Goal: Task Accomplishment & Management: Use online tool/utility

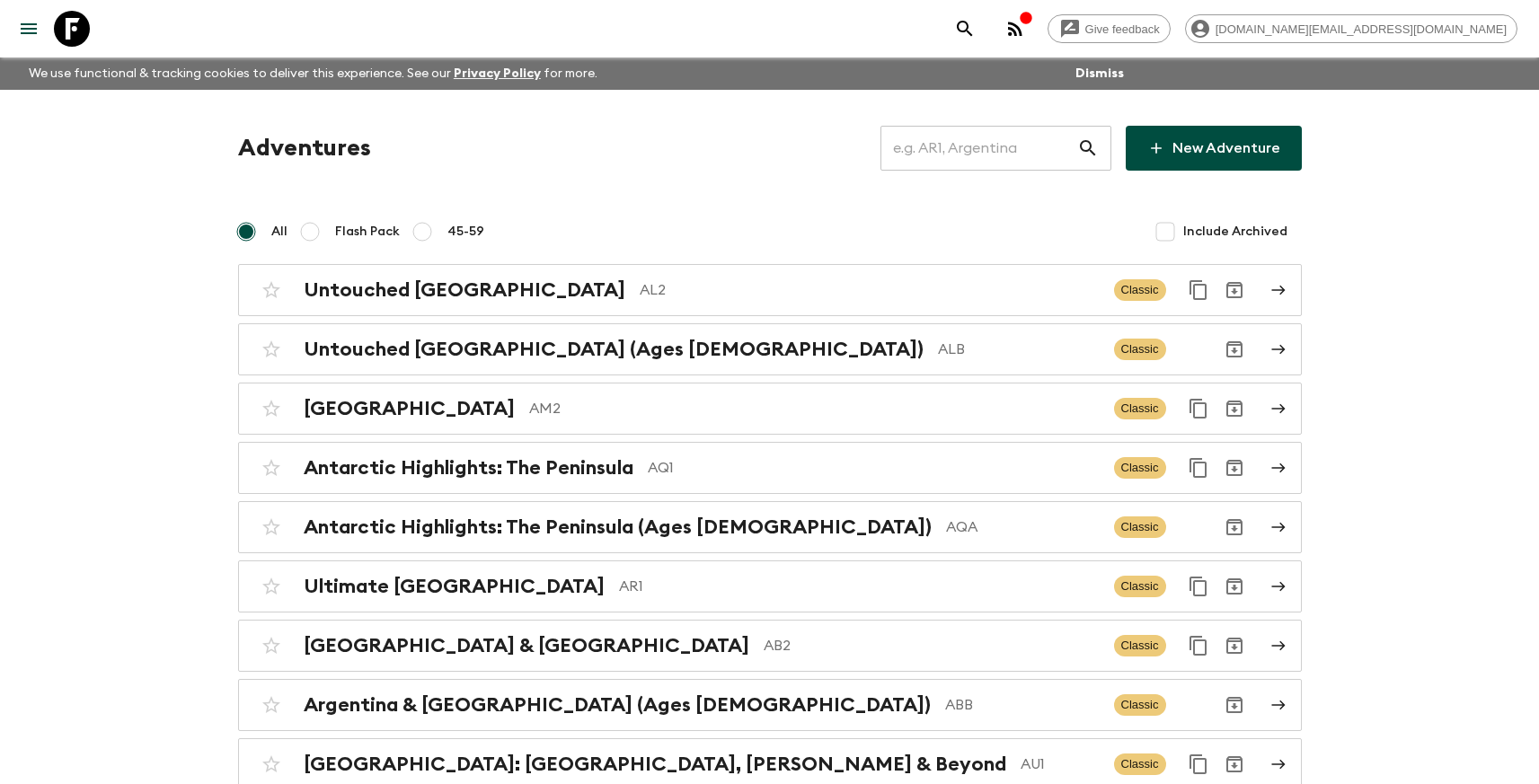
click at [950, 138] on input "text" at bounding box center [978, 148] width 197 height 51
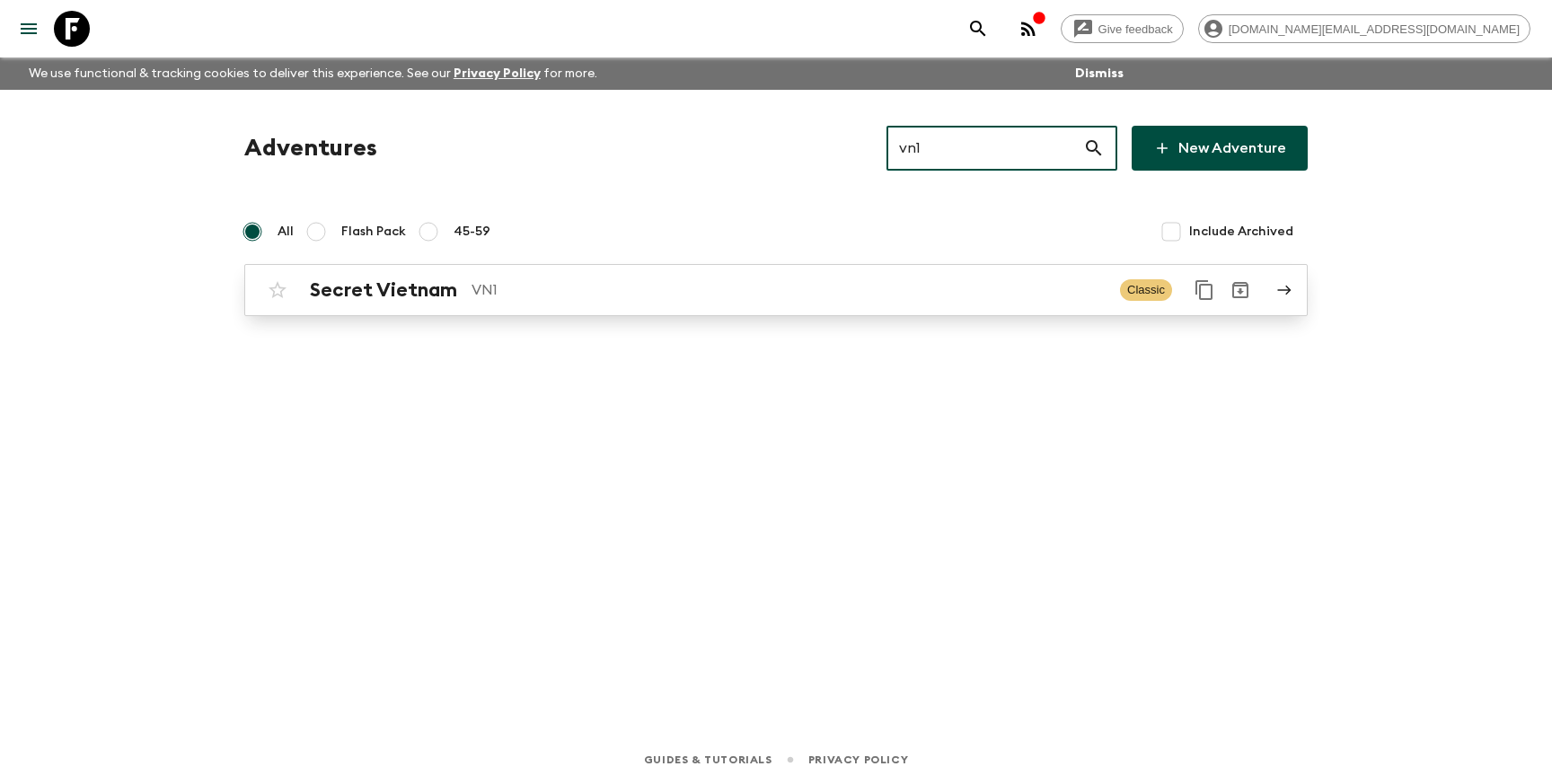
type input "vn1"
click at [749, 290] on p "VN1" at bounding box center [788, 290] width 634 height 22
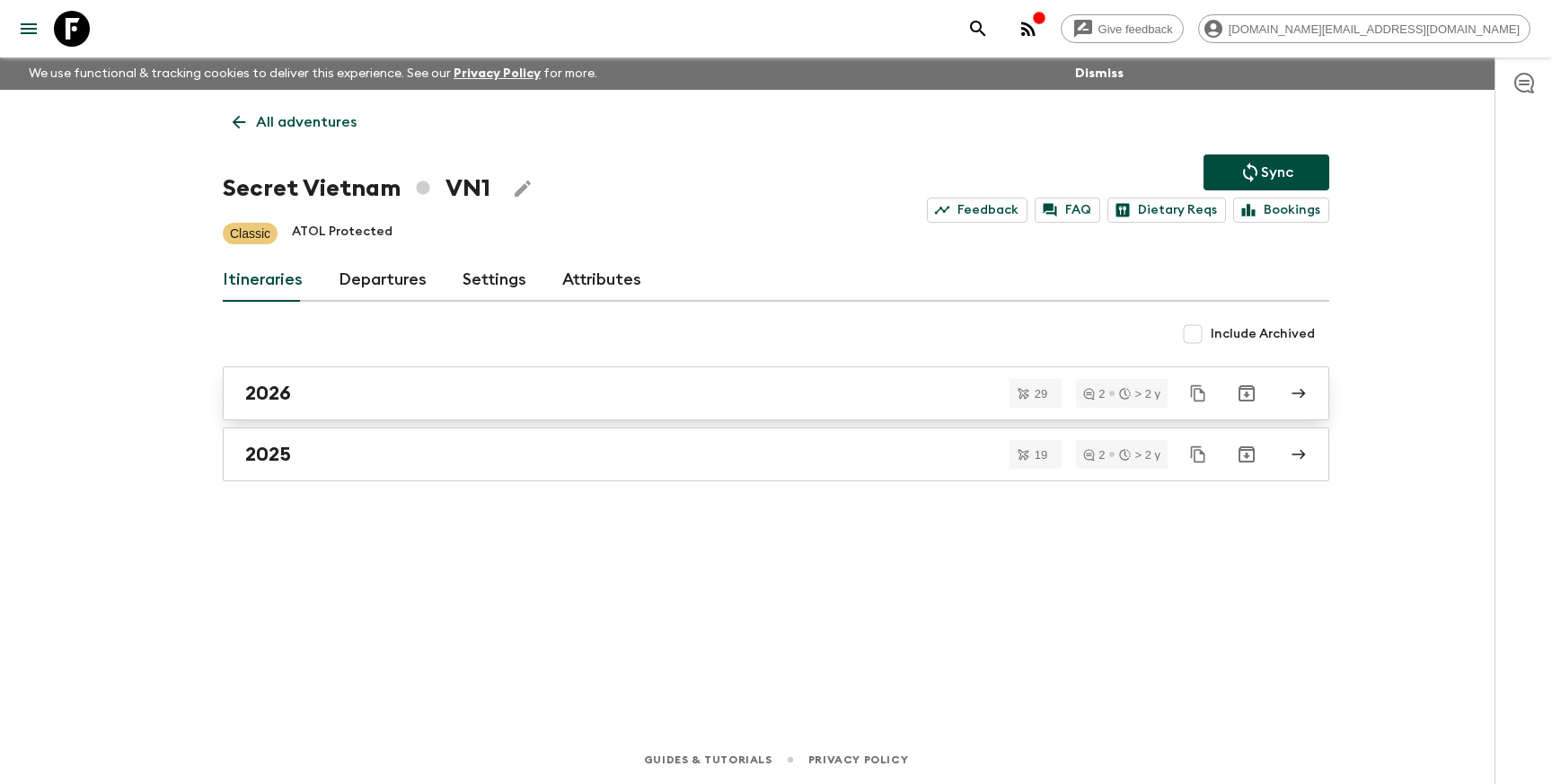
click at [433, 406] on link "2026" at bounding box center [776, 393] width 1107 height 54
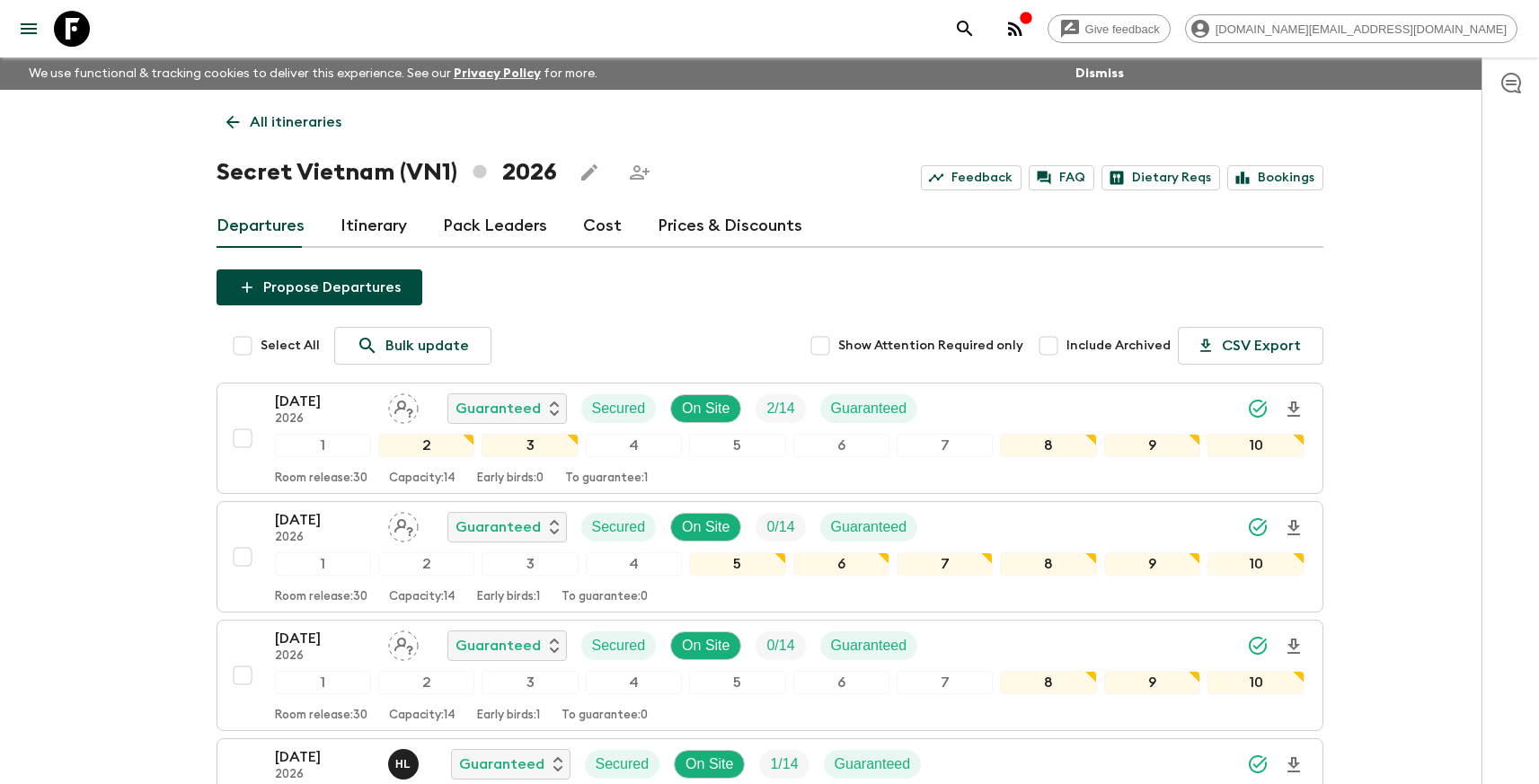
click at [244, 347] on input "Select All" at bounding box center [243, 346] width 36 height 36
checkbox input "true"
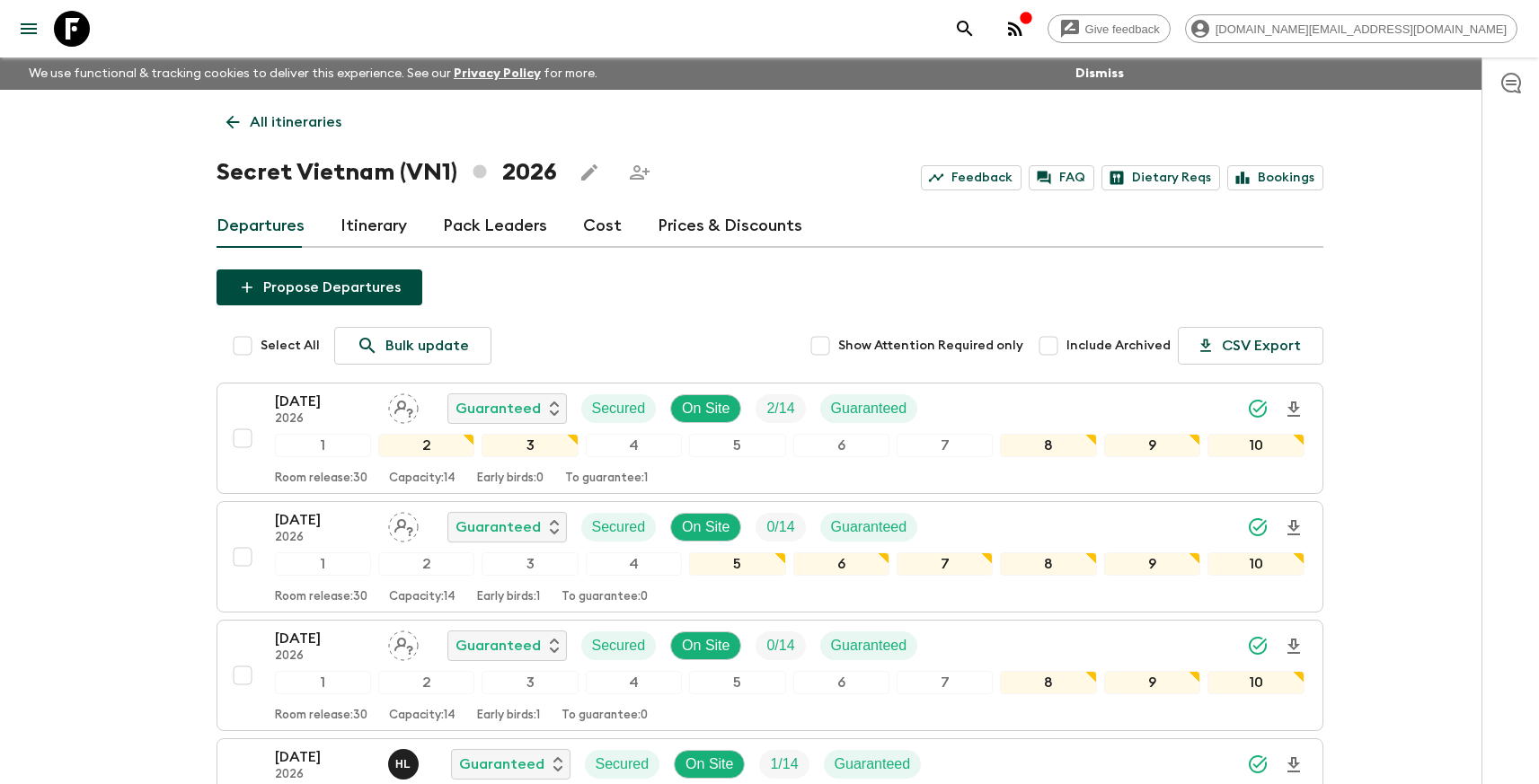
checkbox input "true"
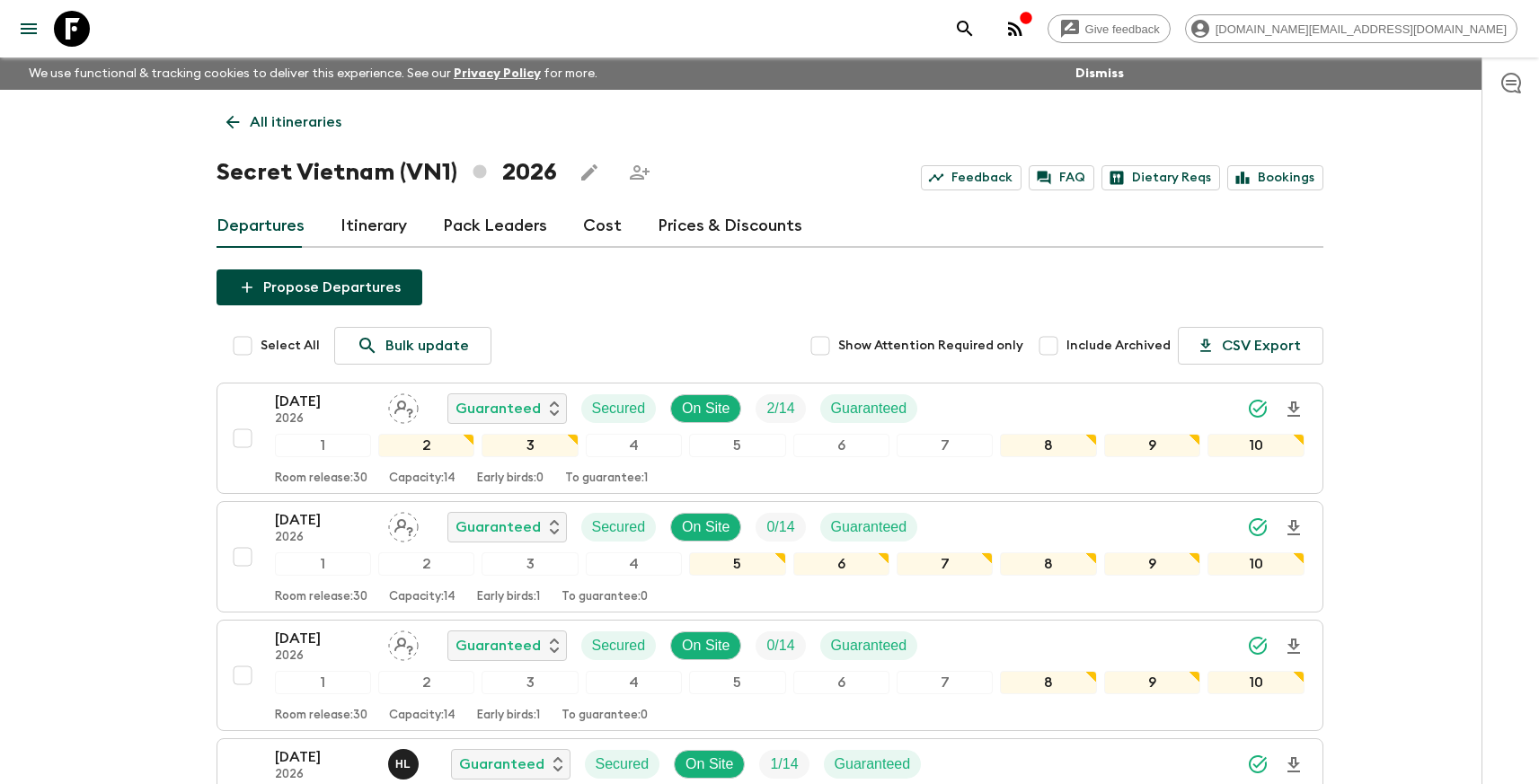
checkbox input "true"
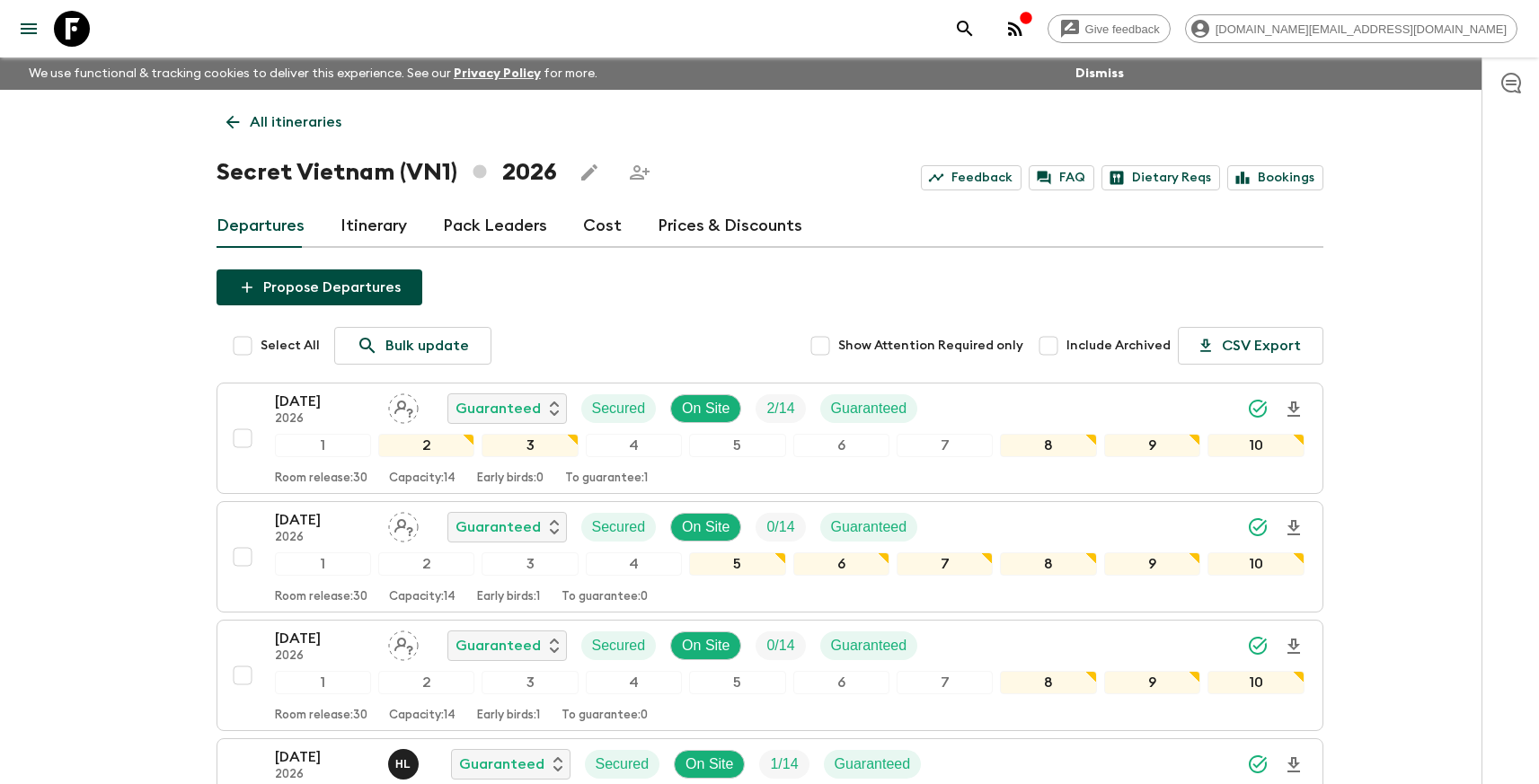
checkbox input "true"
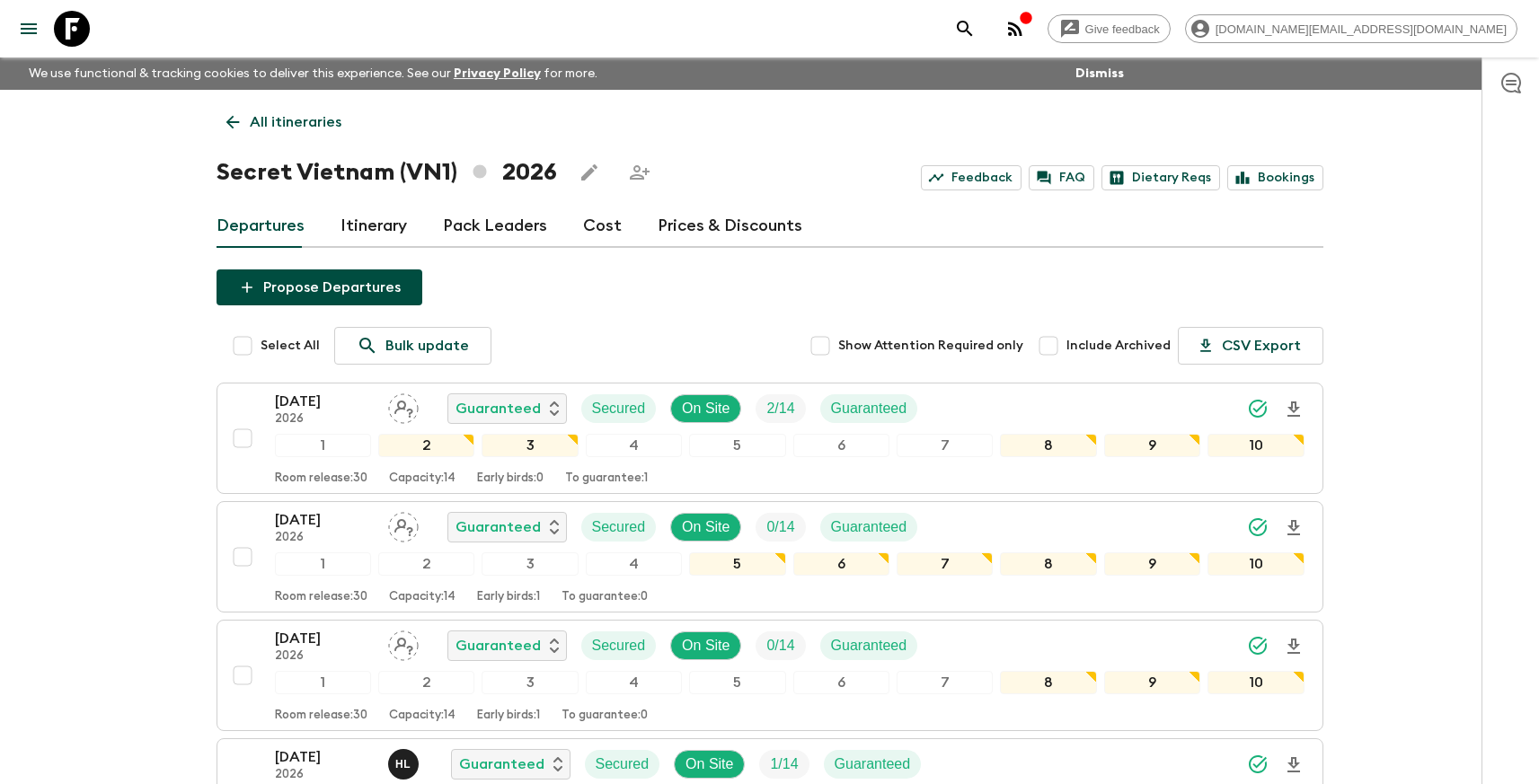
checkbox input "true"
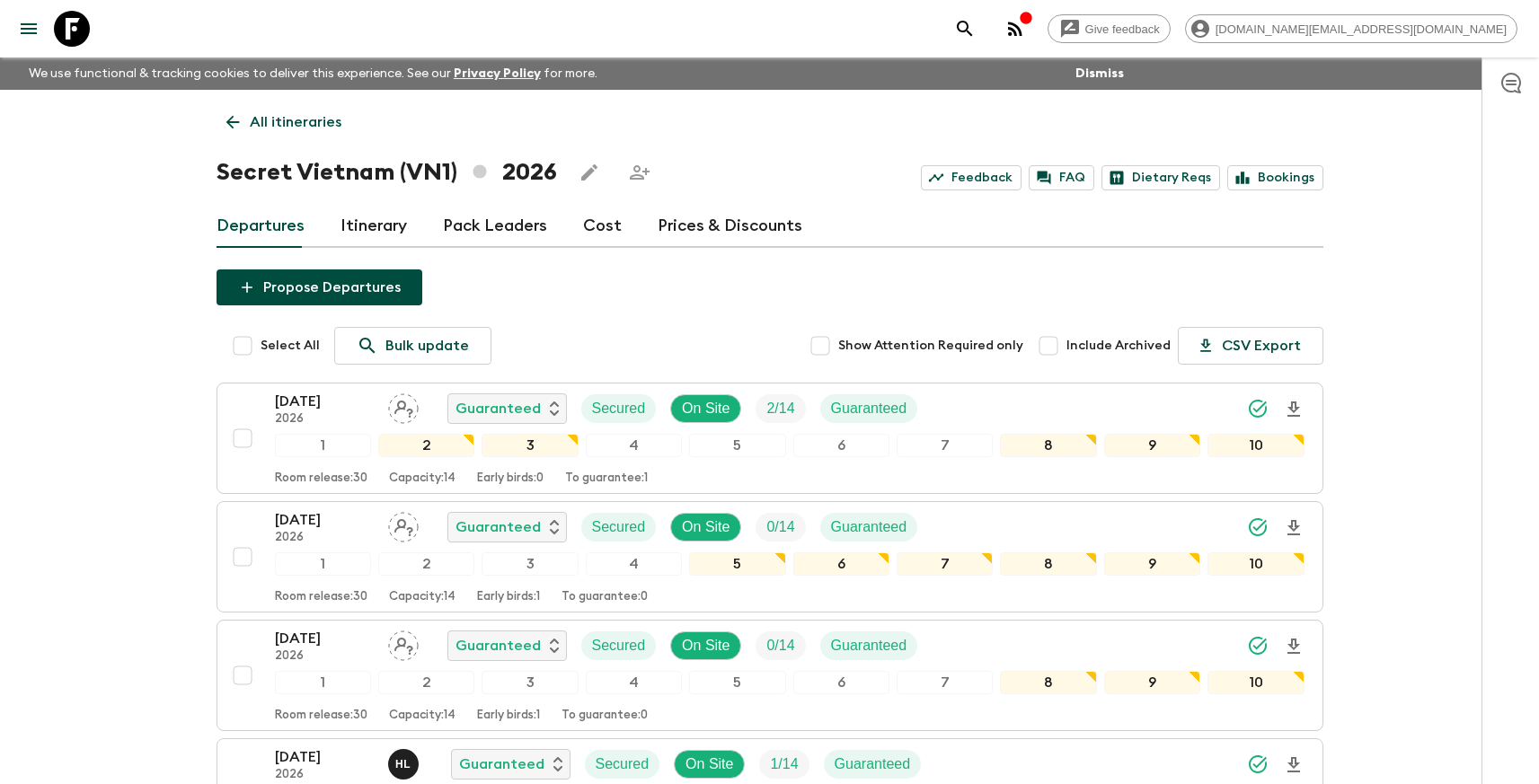
checkbox input "true"
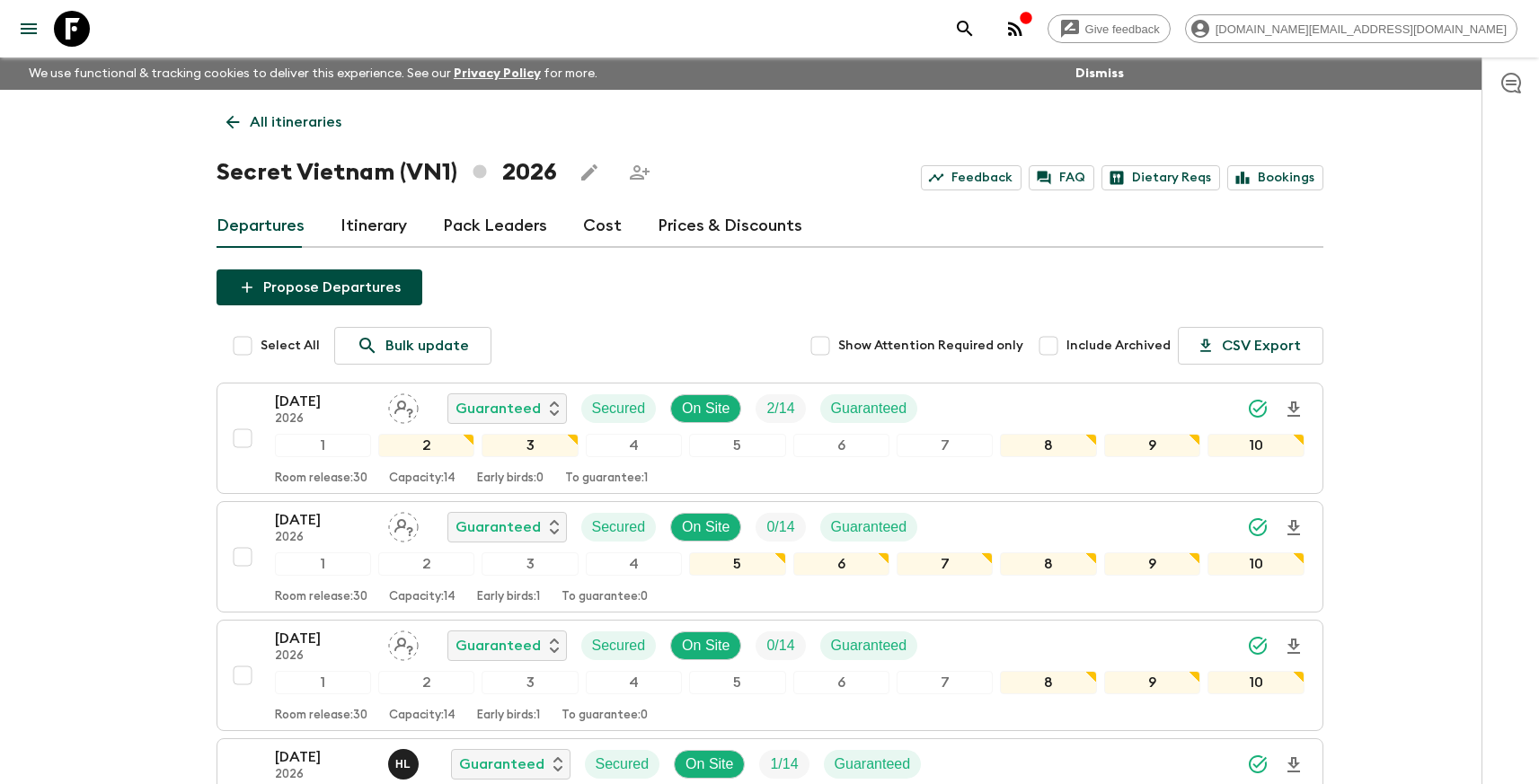
checkbox input "true"
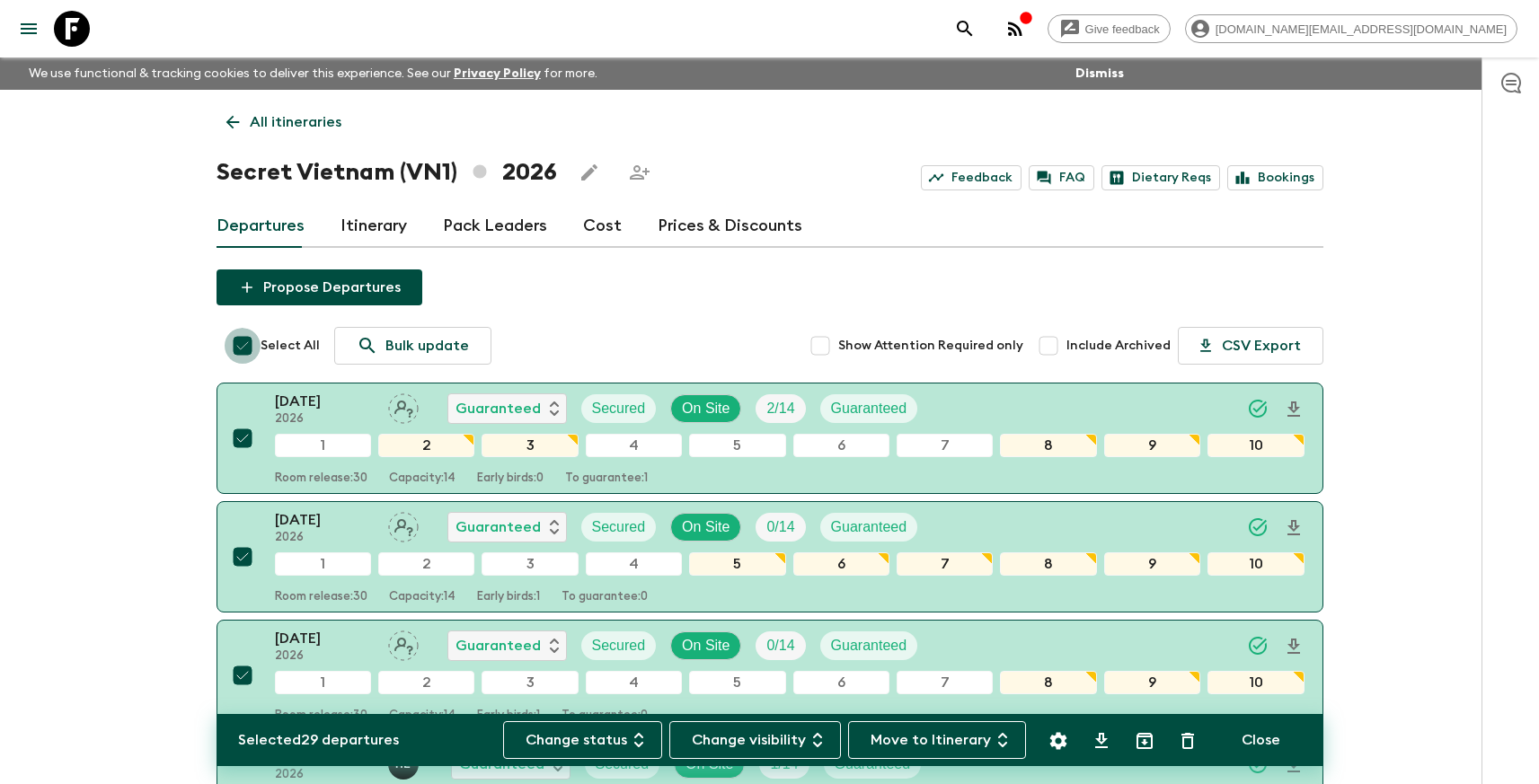
click at [244, 347] on input "Select All" at bounding box center [243, 346] width 36 height 36
checkbox input "false"
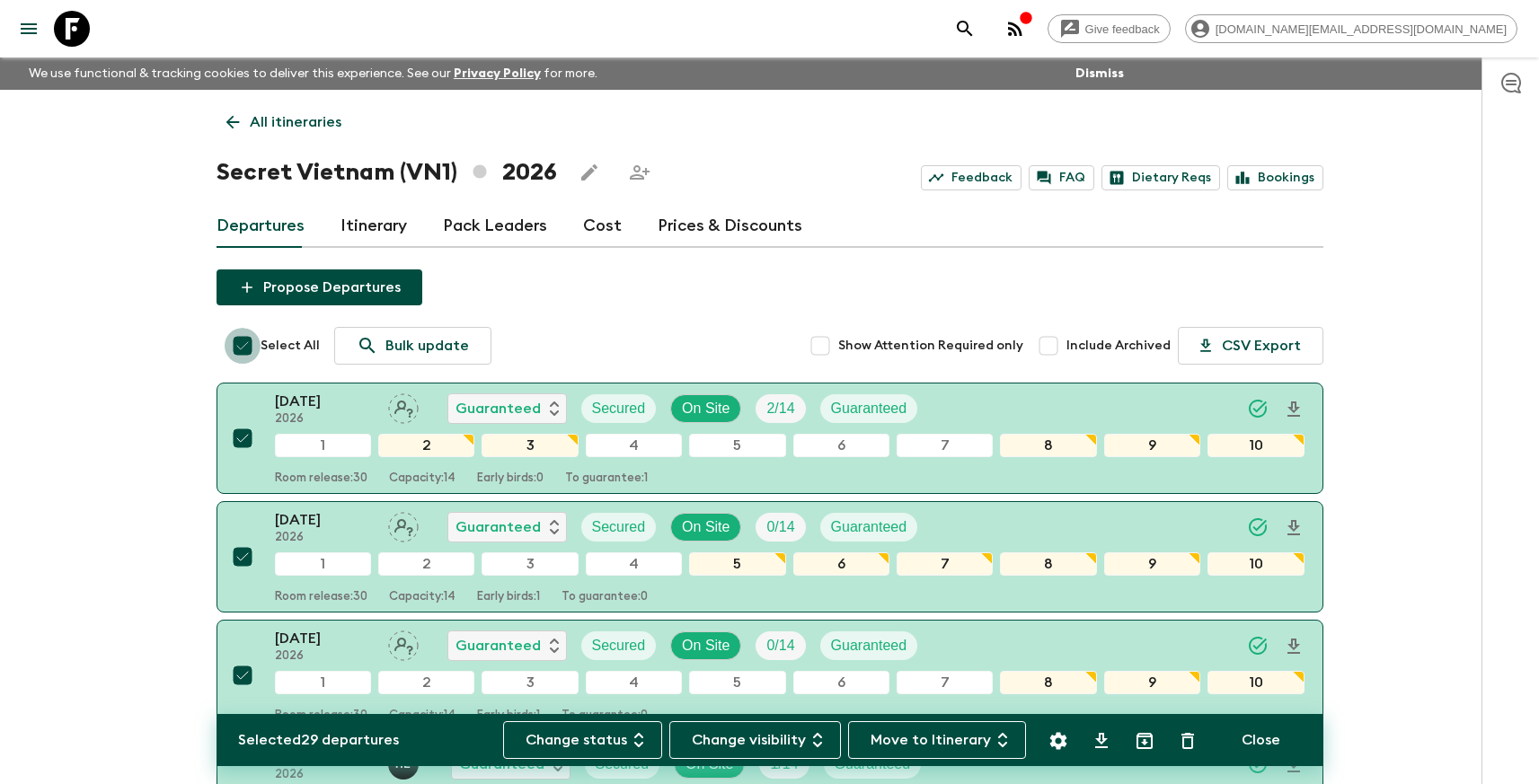
checkbox input "false"
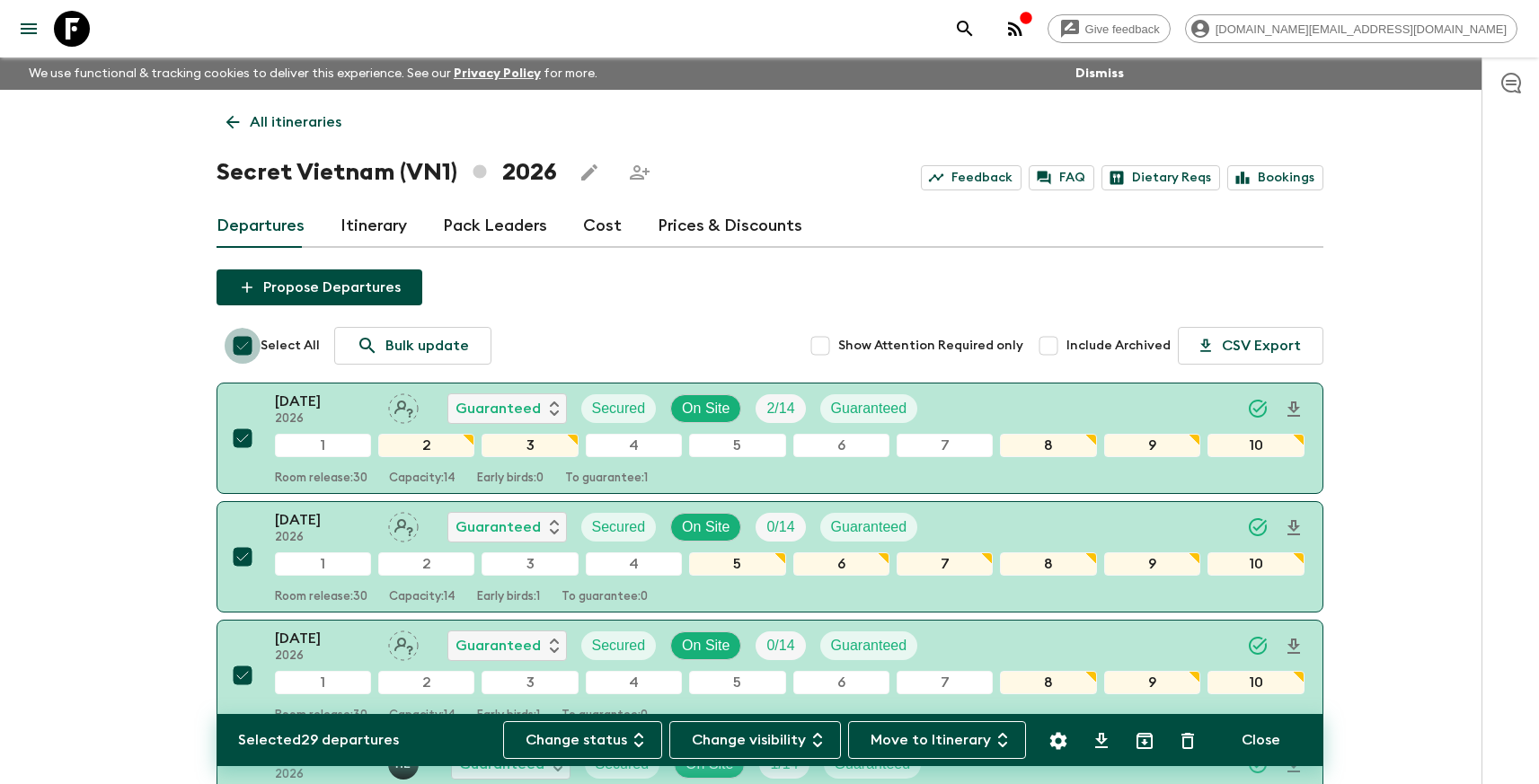
checkbox input "false"
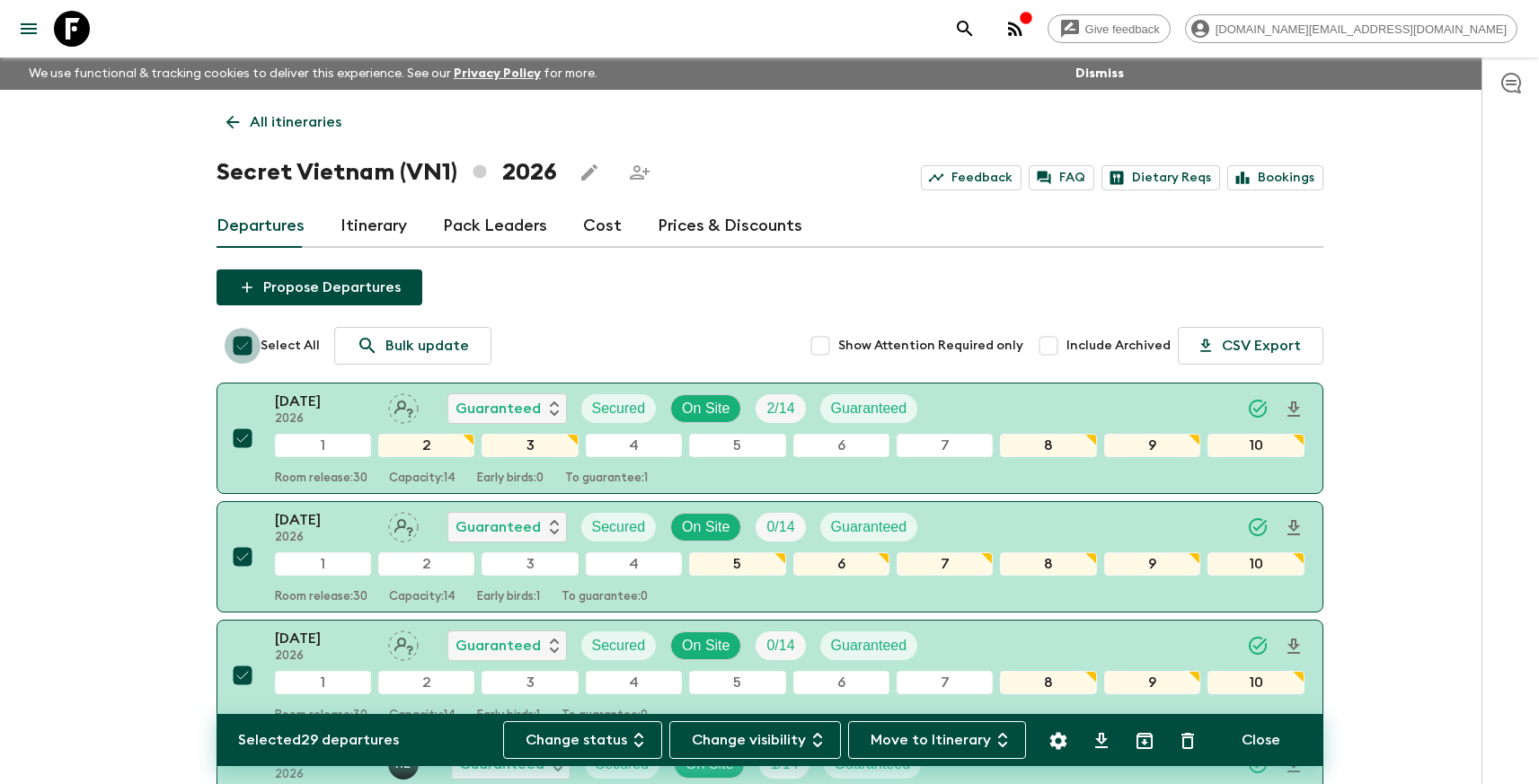
checkbox input "false"
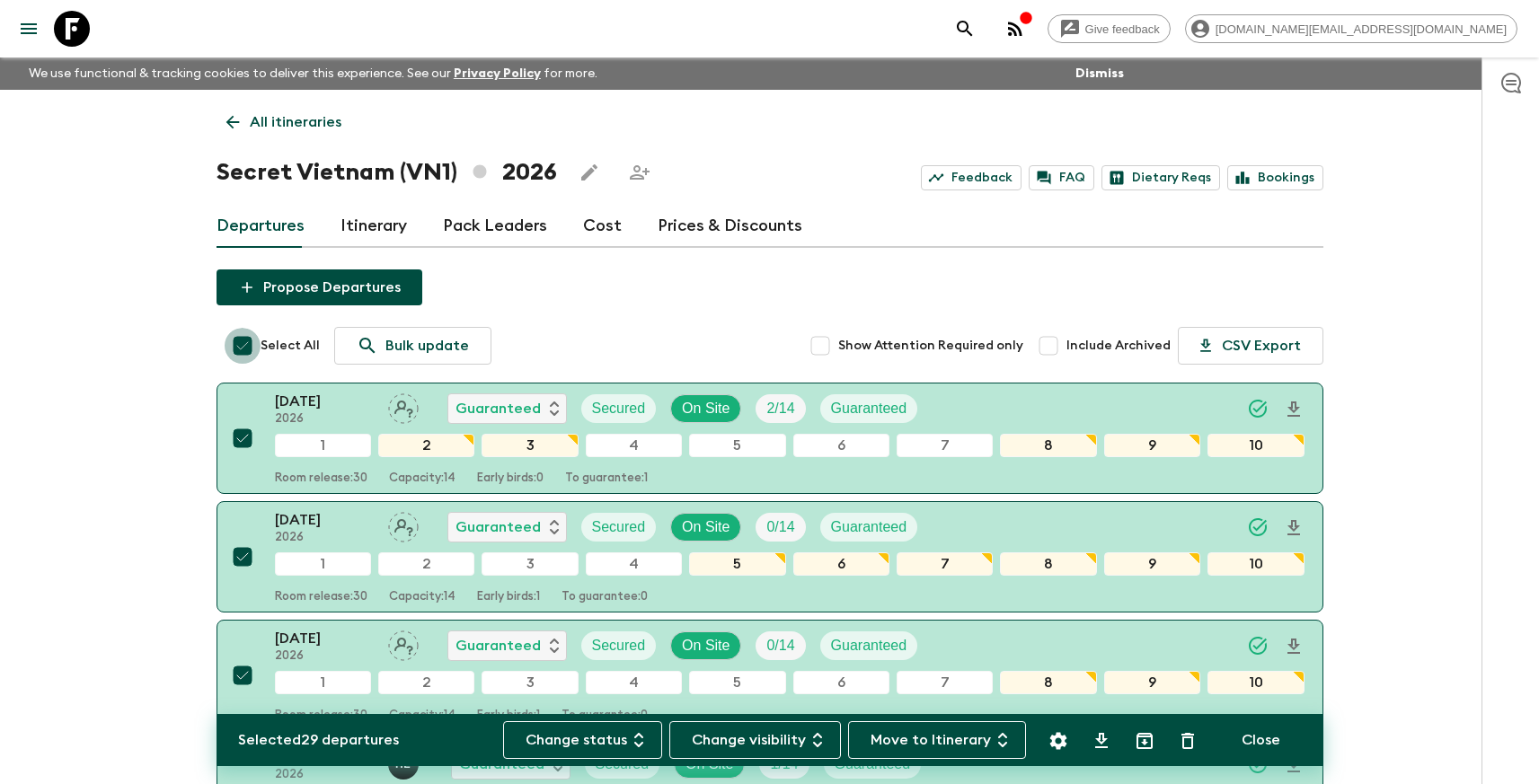
checkbox input "false"
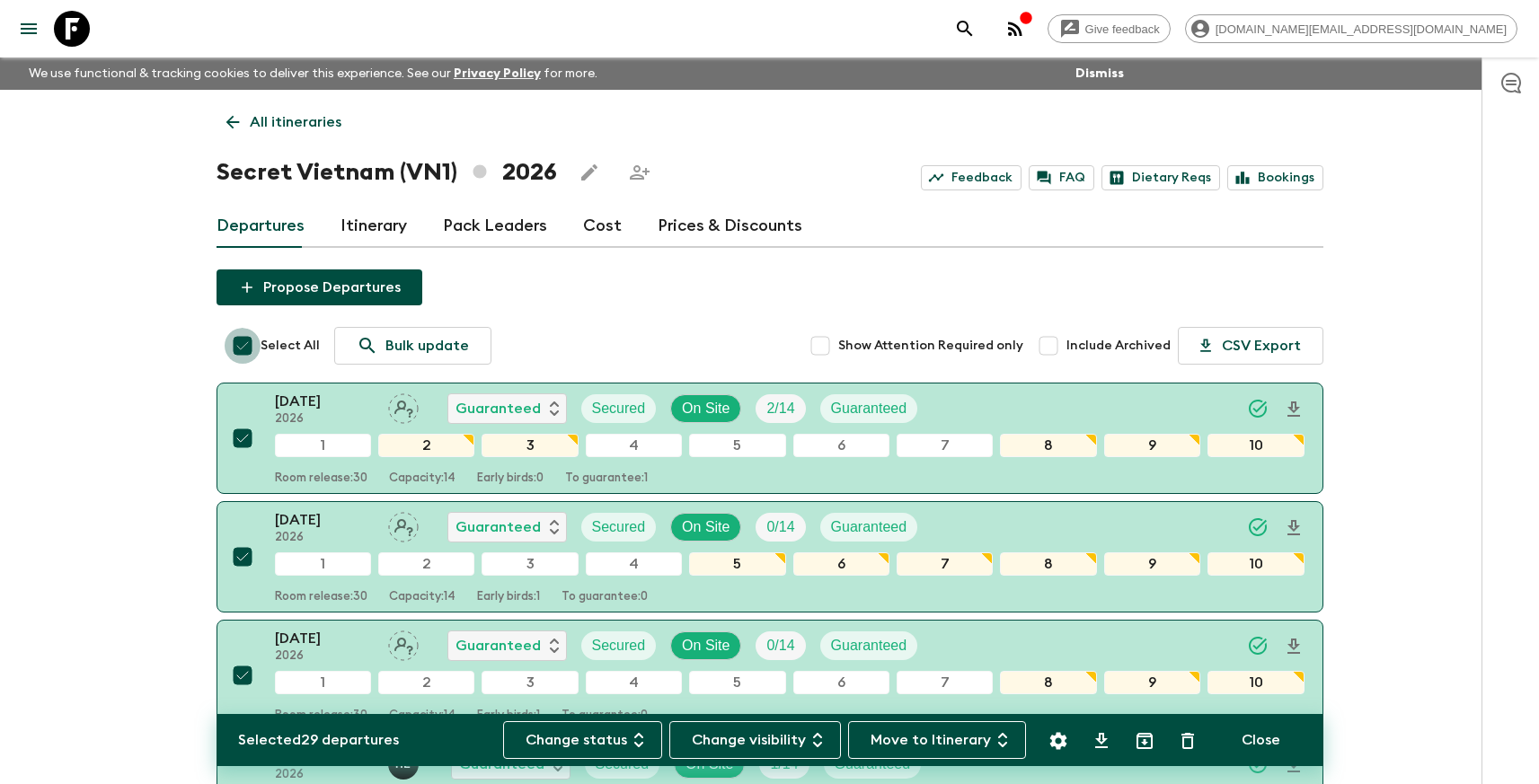
checkbox input "false"
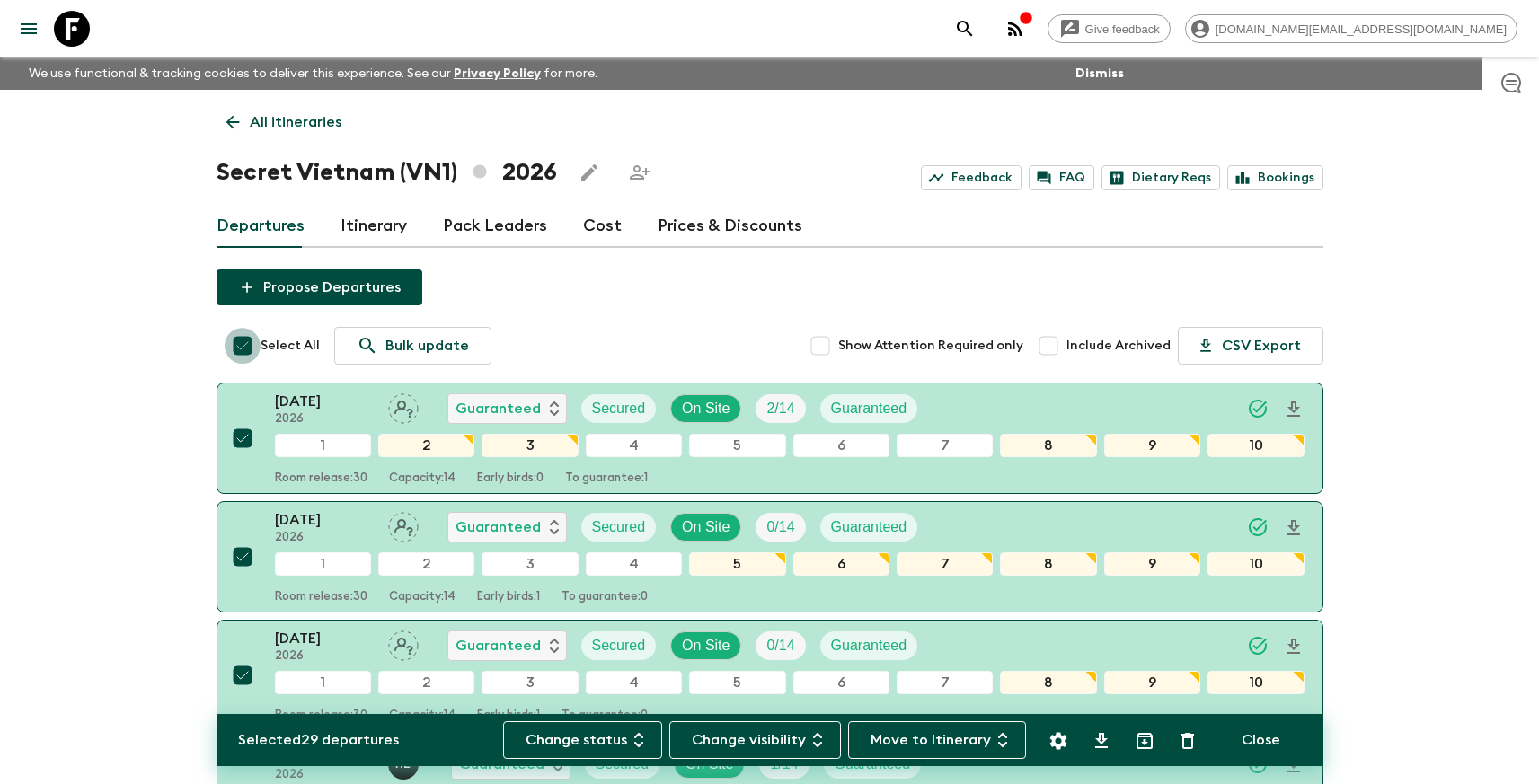
checkbox input "false"
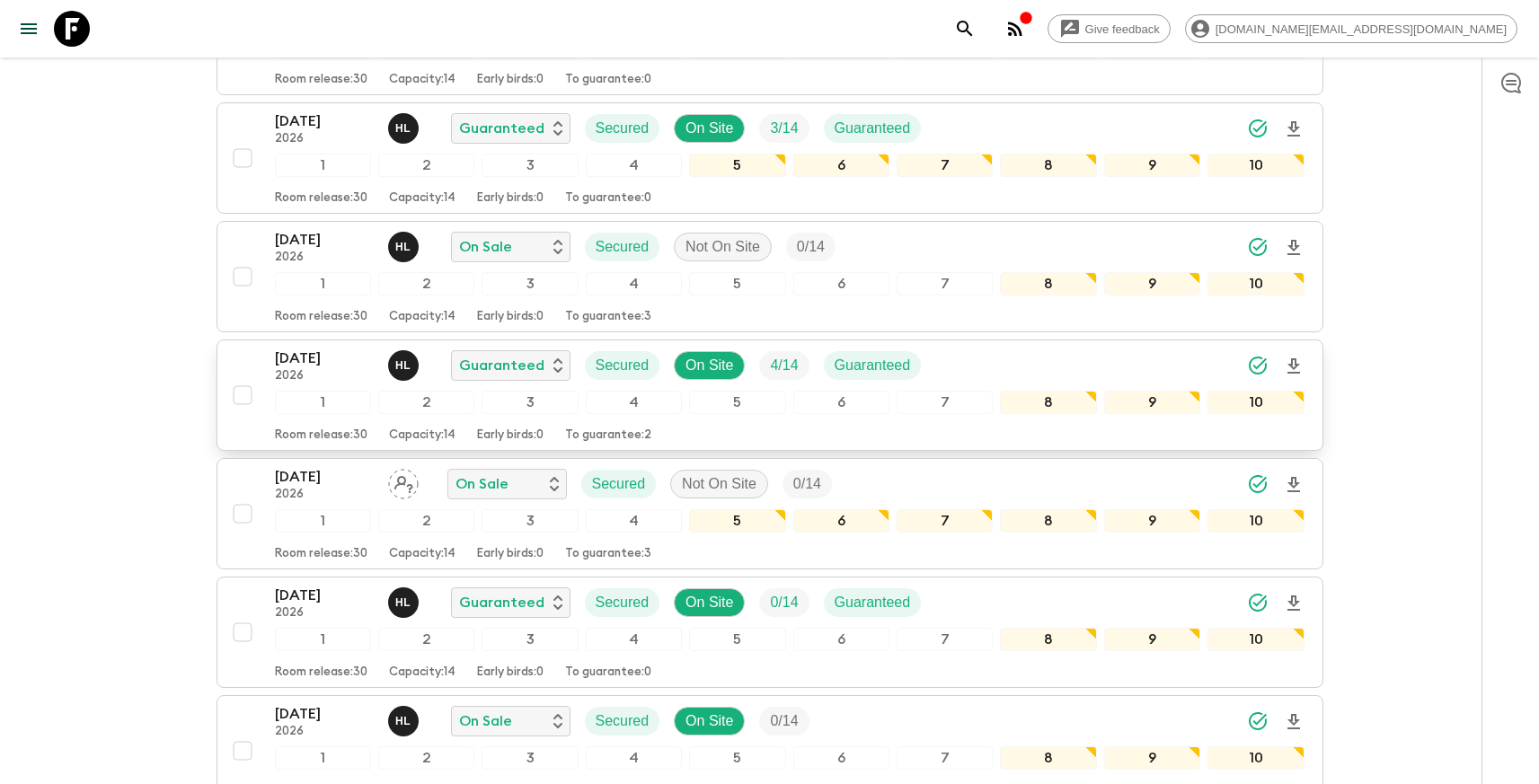
scroll to position [765, 0]
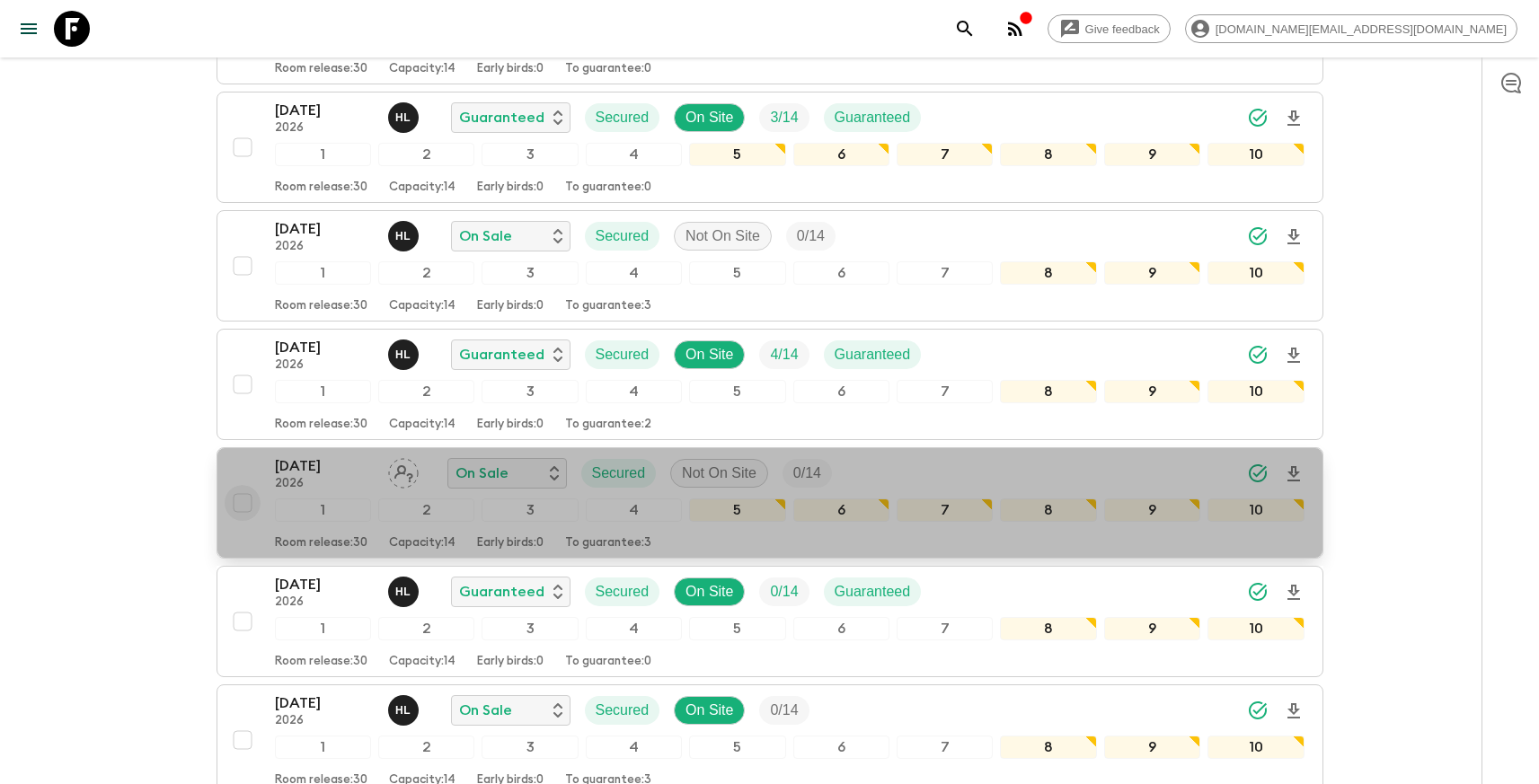
click at [246, 504] on input "checkbox" at bounding box center [243, 503] width 36 height 36
checkbox input "true"
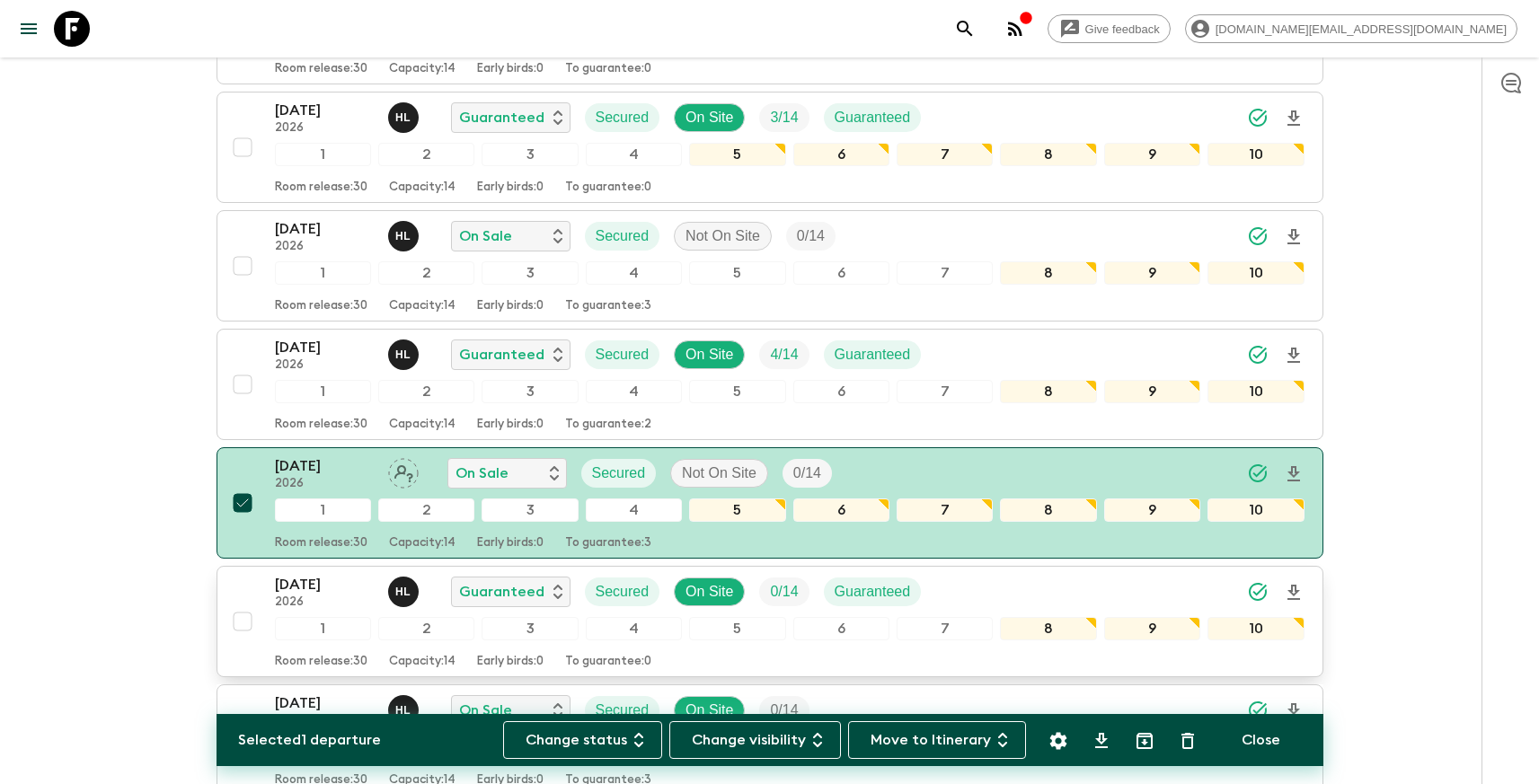
click at [244, 614] on input "checkbox" at bounding box center [243, 621] width 36 height 36
checkbox input "true"
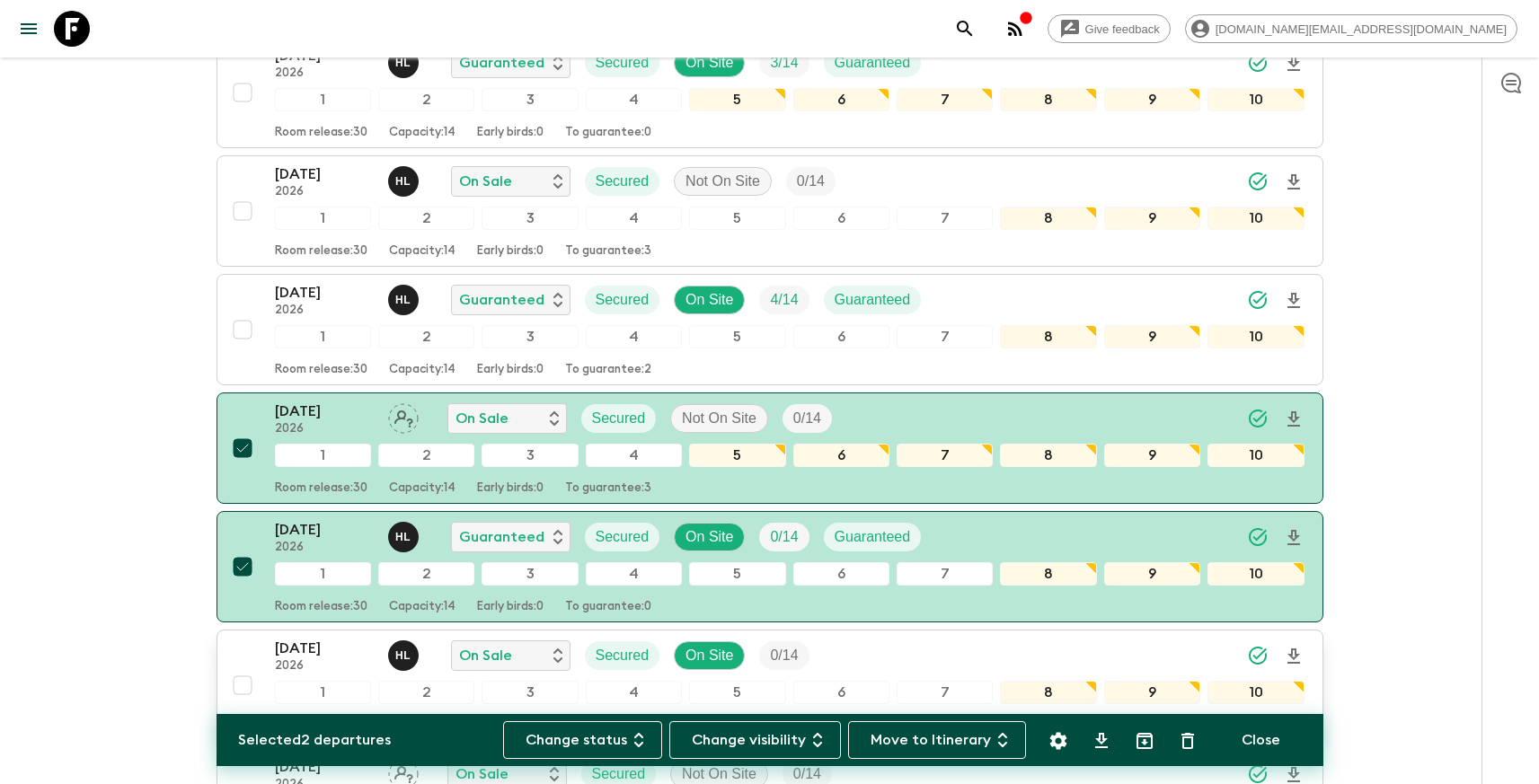
scroll to position [932, 0]
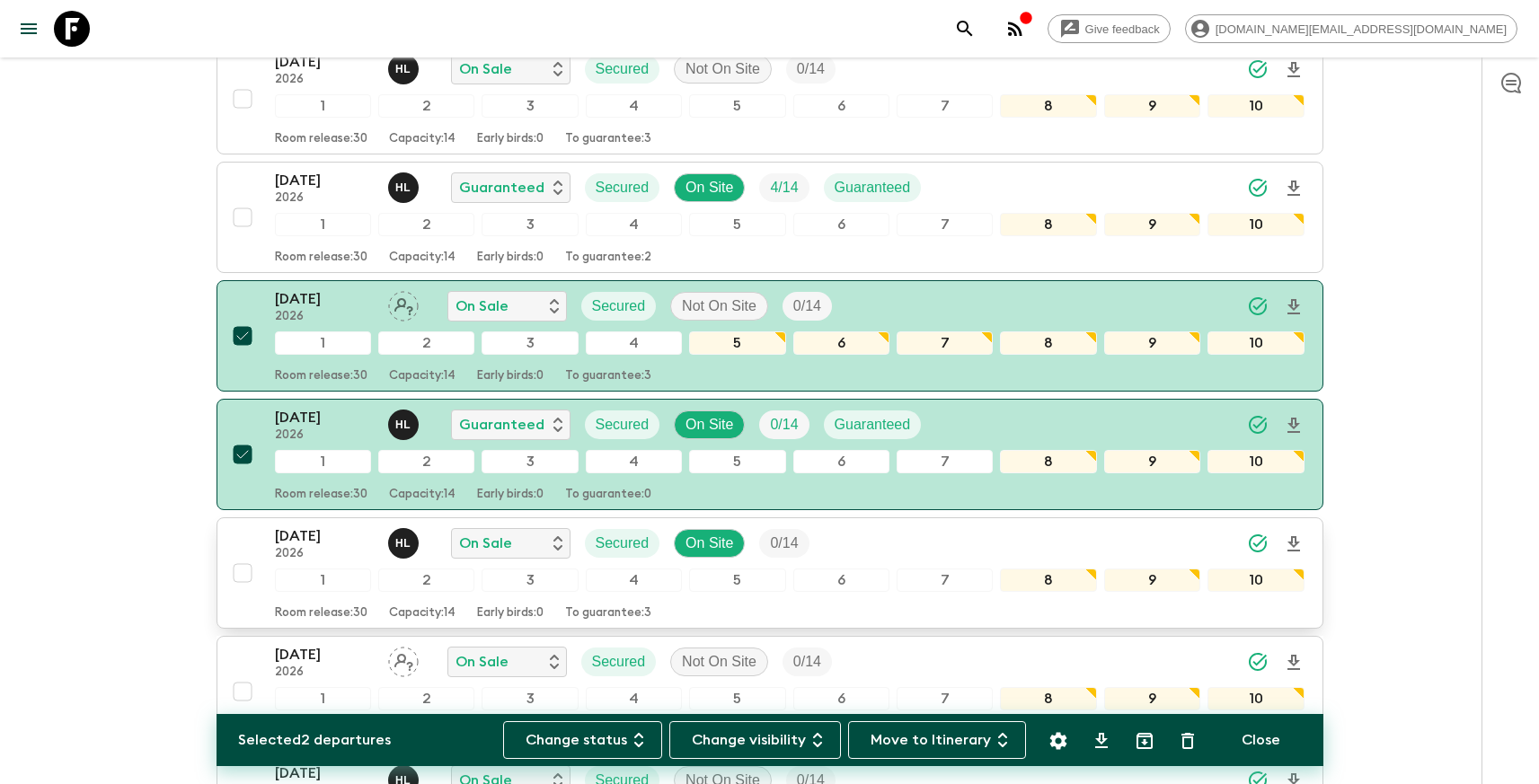
click at [236, 572] on input "checkbox" at bounding box center [243, 572] width 36 height 36
checkbox input "true"
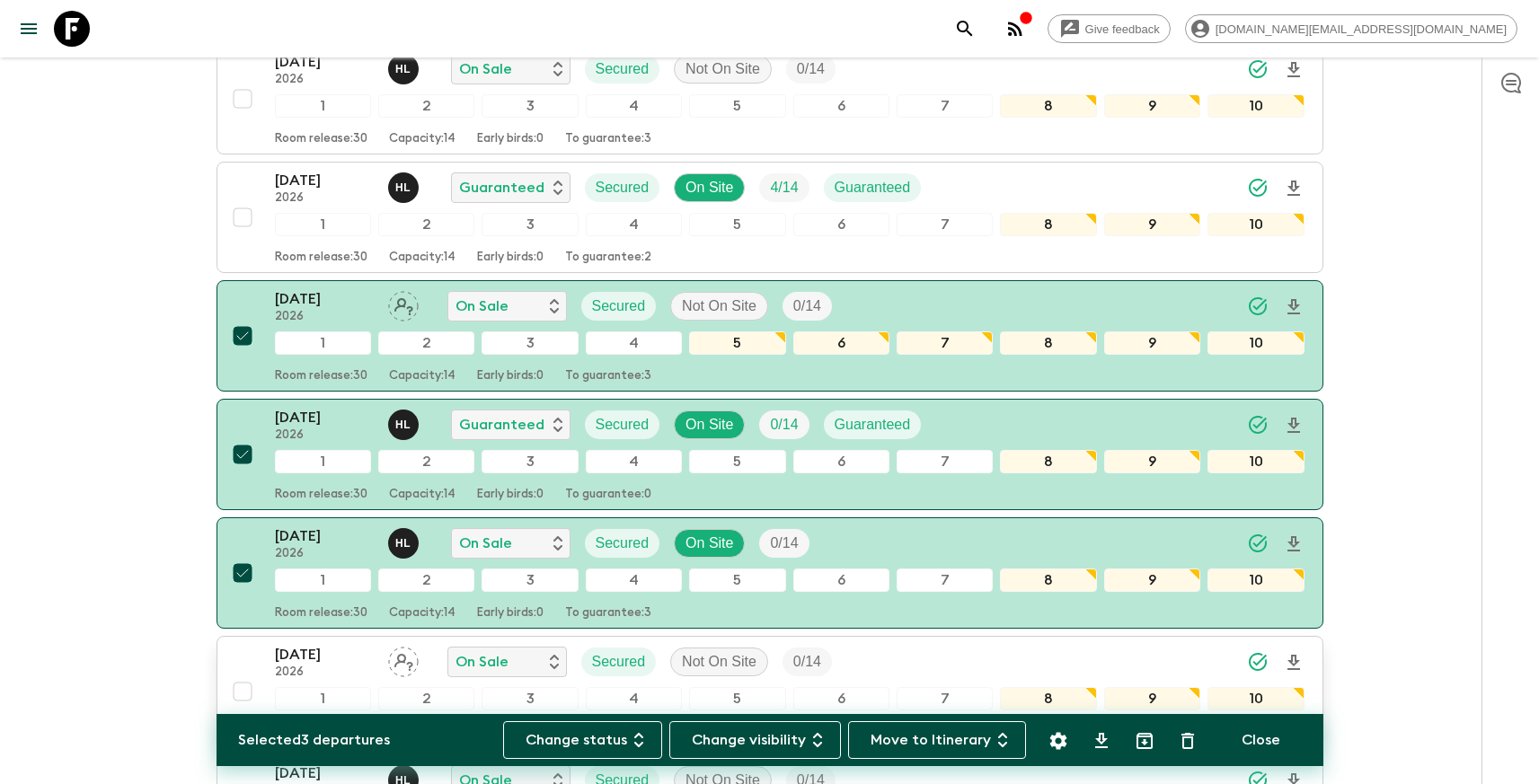
click at [248, 688] on input "checkbox" at bounding box center [243, 692] width 36 height 36
checkbox input "true"
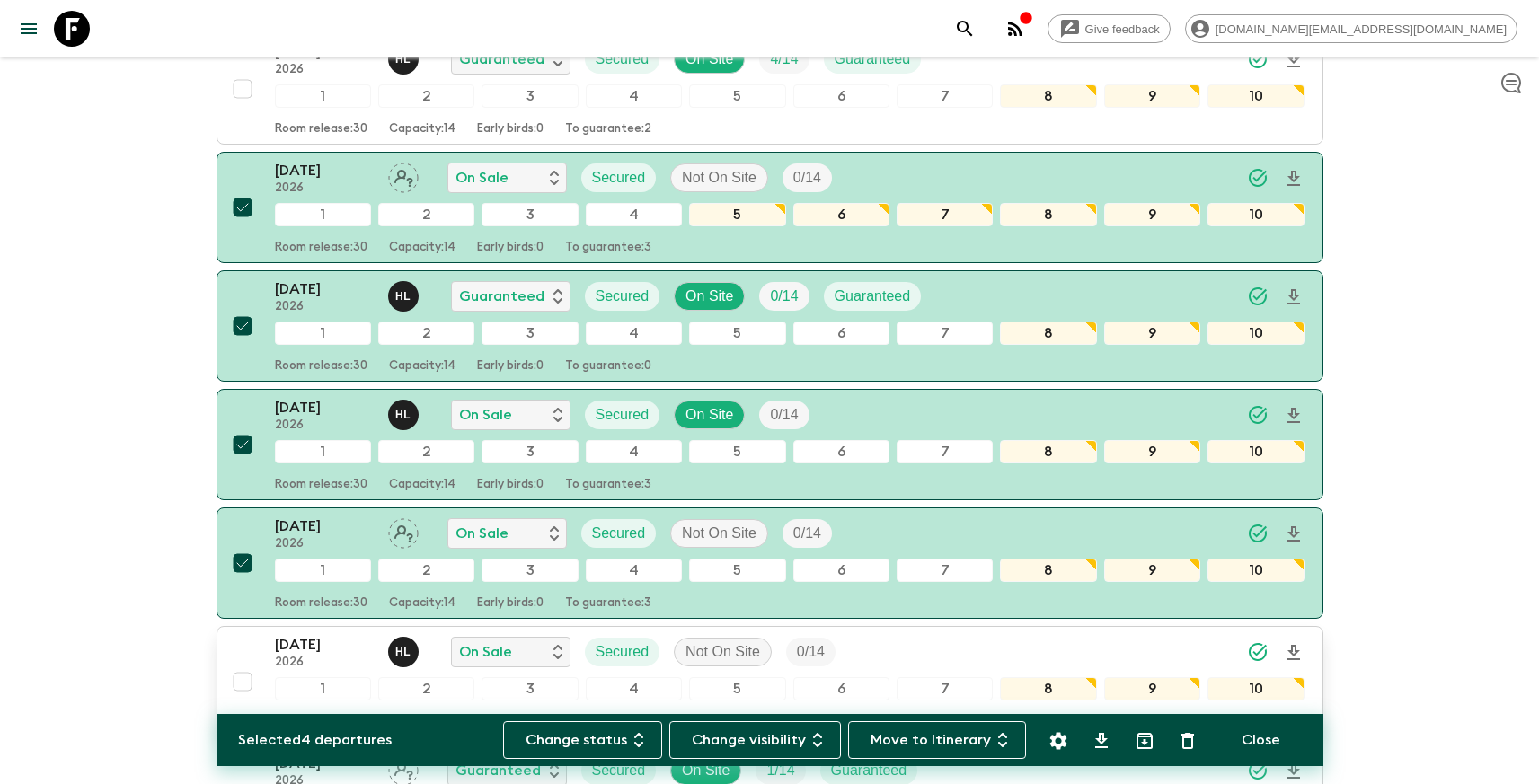
scroll to position [1062, 0]
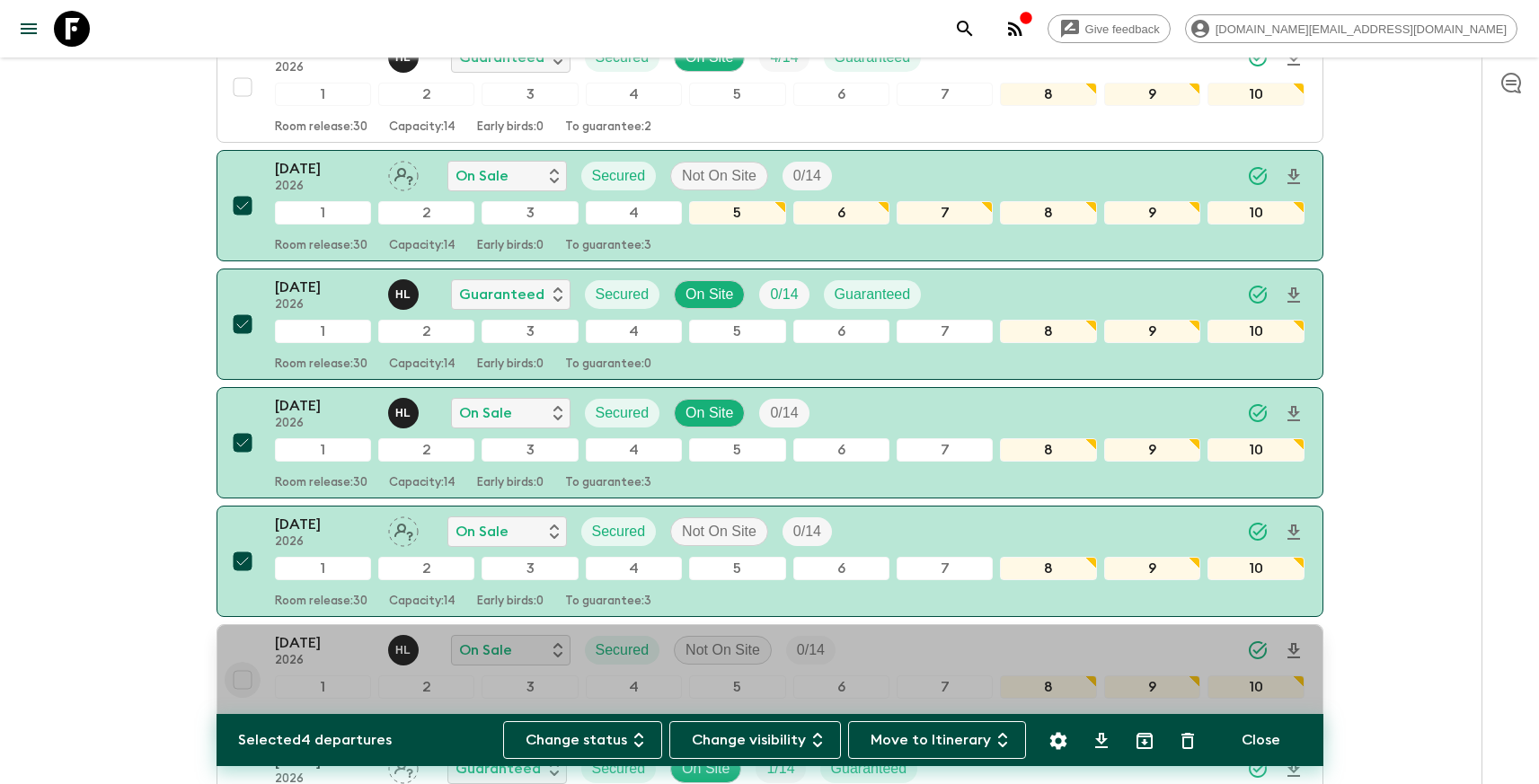
click at [245, 671] on input "checkbox" at bounding box center [243, 680] width 36 height 36
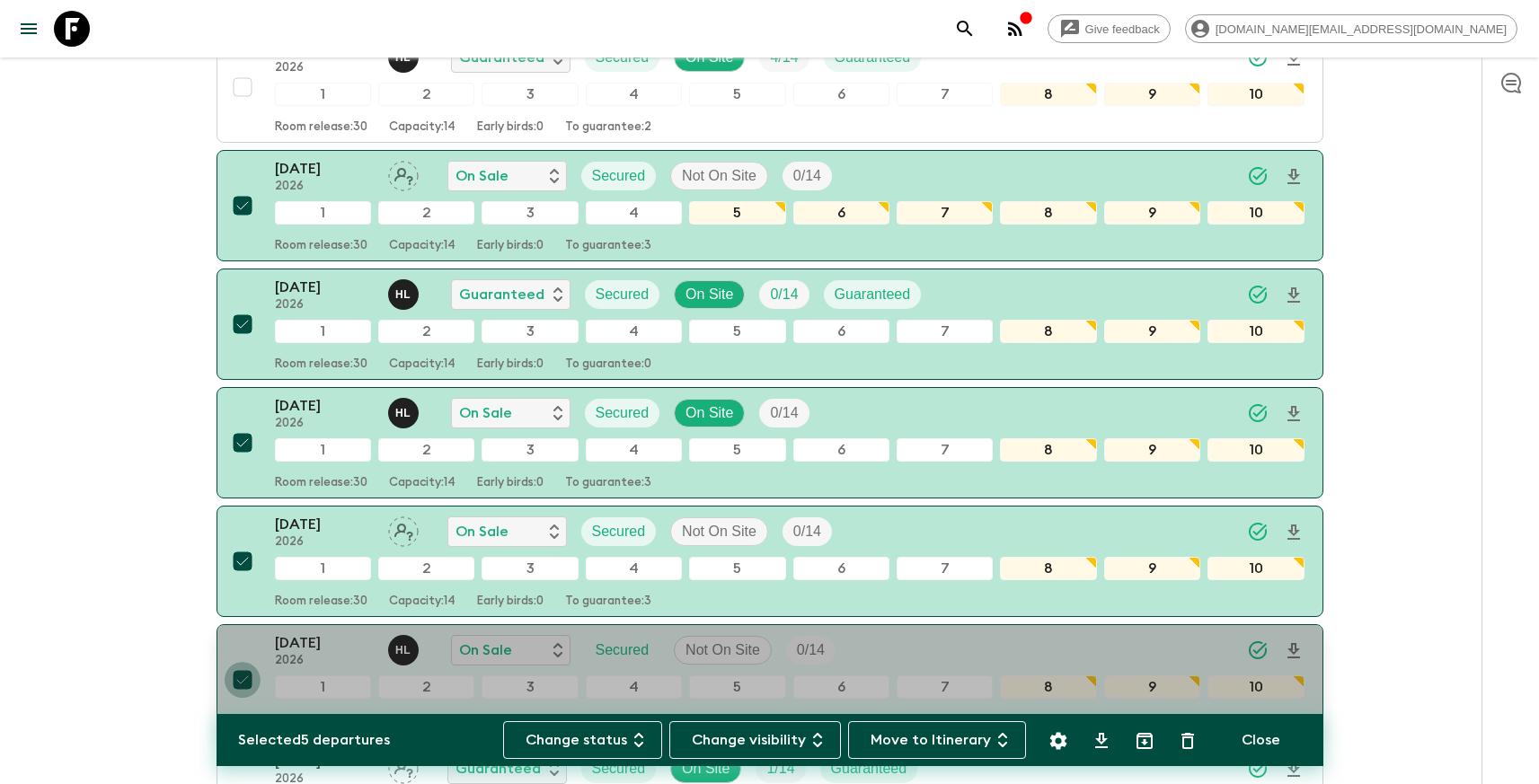
click at [245, 671] on input "checkbox" at bounding box center [243, 680] width 36 height 36
checkbox input "false"
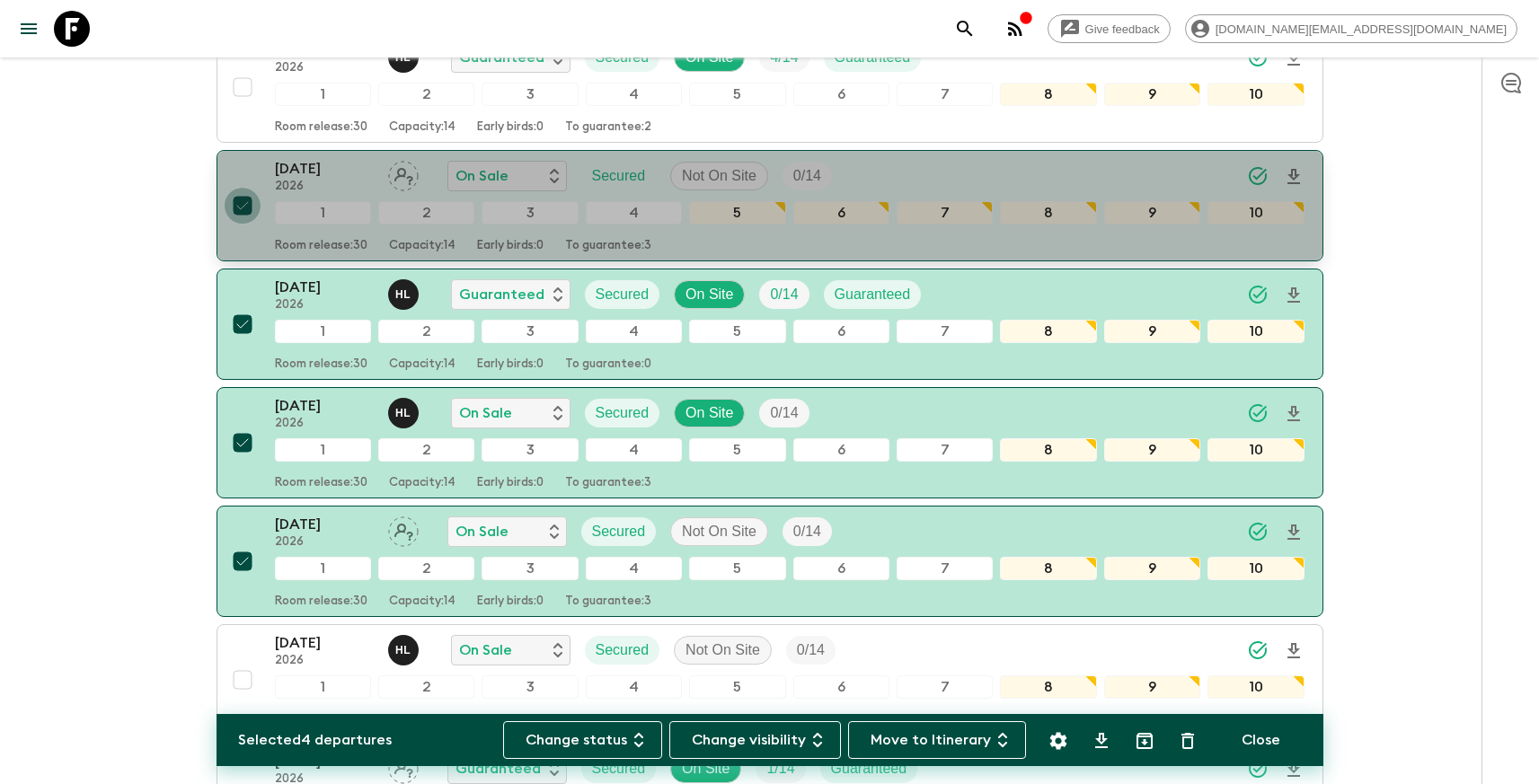
click at [247, 207] on input "checkbox" at bounding box center [243, 206] width 36 height 36
checkbox input "false"
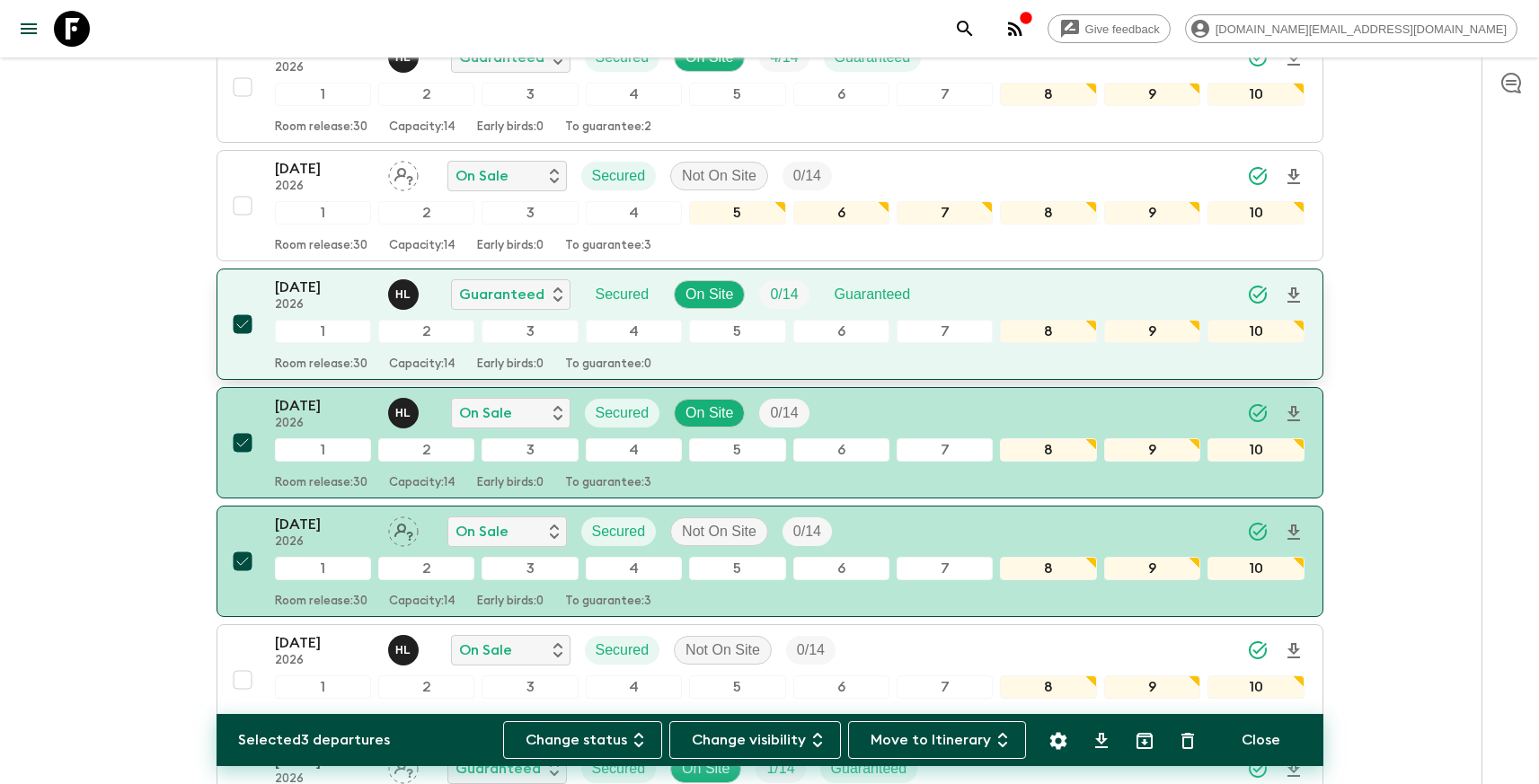
click at [247, 318] on input "checkbox" at bounding box center [243, 324] width 36 height 36
checkbox input "false"
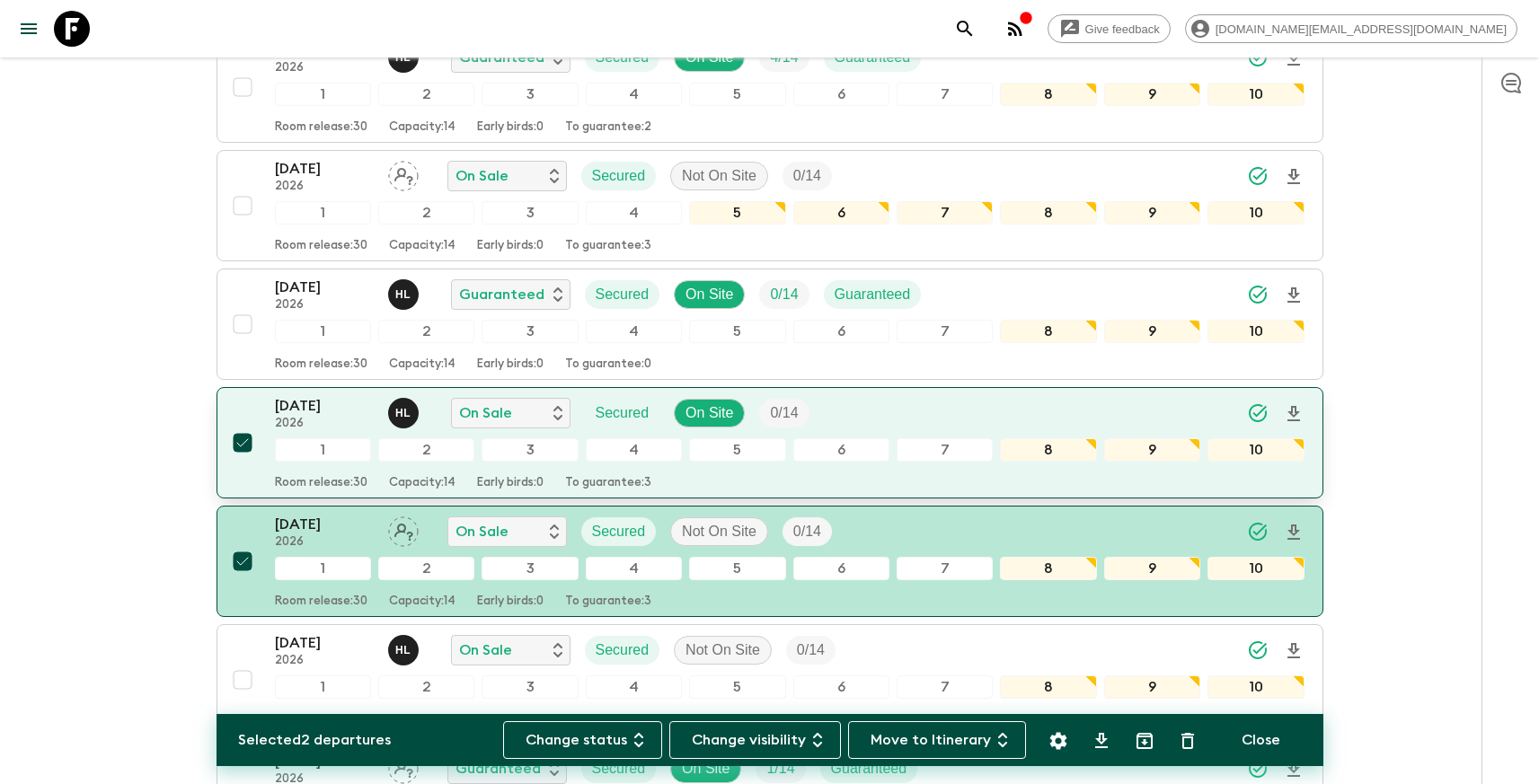
click at [243, 443] on input "checkbox" at bounding box center [243, 442] width 36 height 36
checkbox input "false"
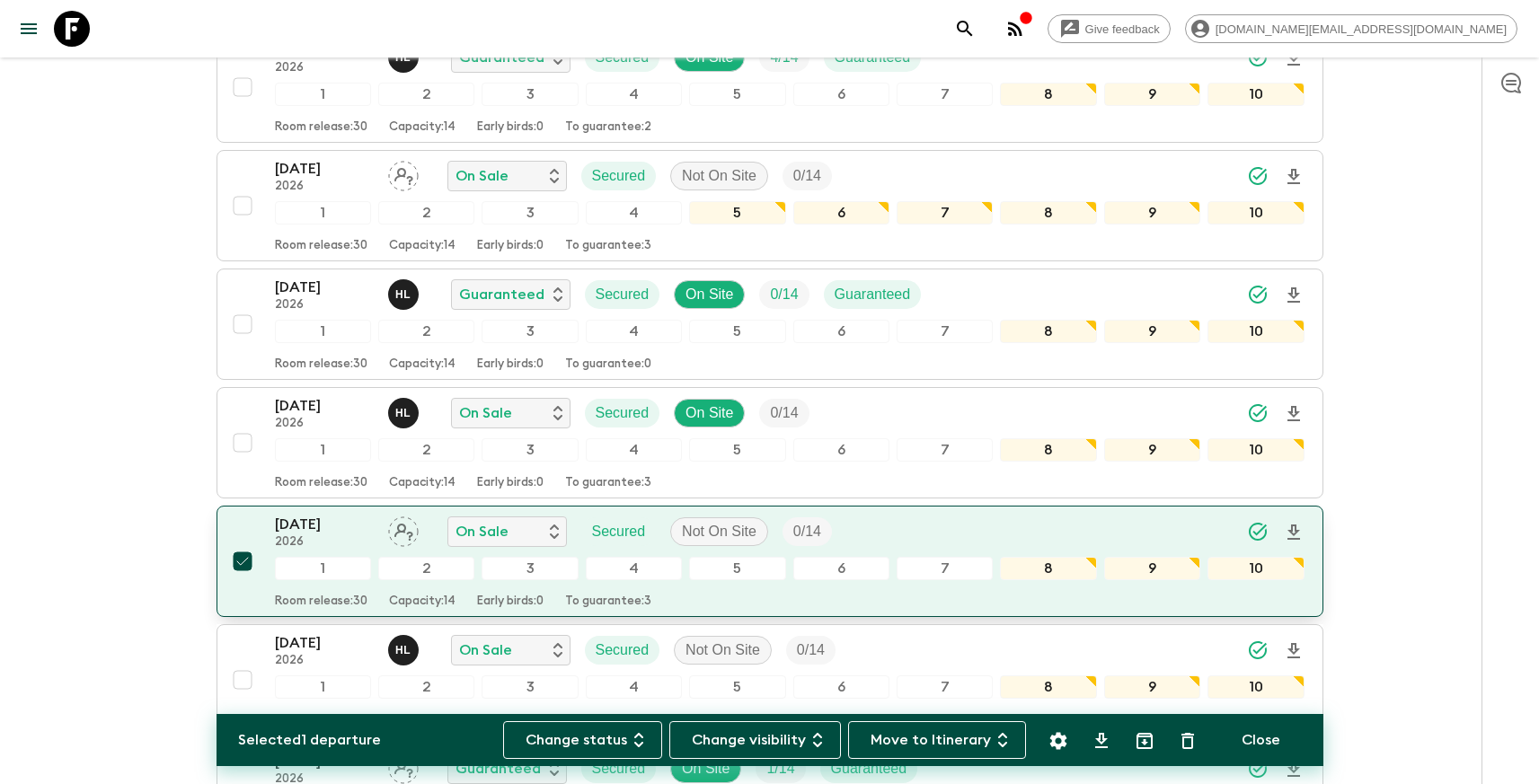
click at [242, 552] on input "checkbox" at bounding box center [243, 561] width 36 height 36
checkbox input "false"
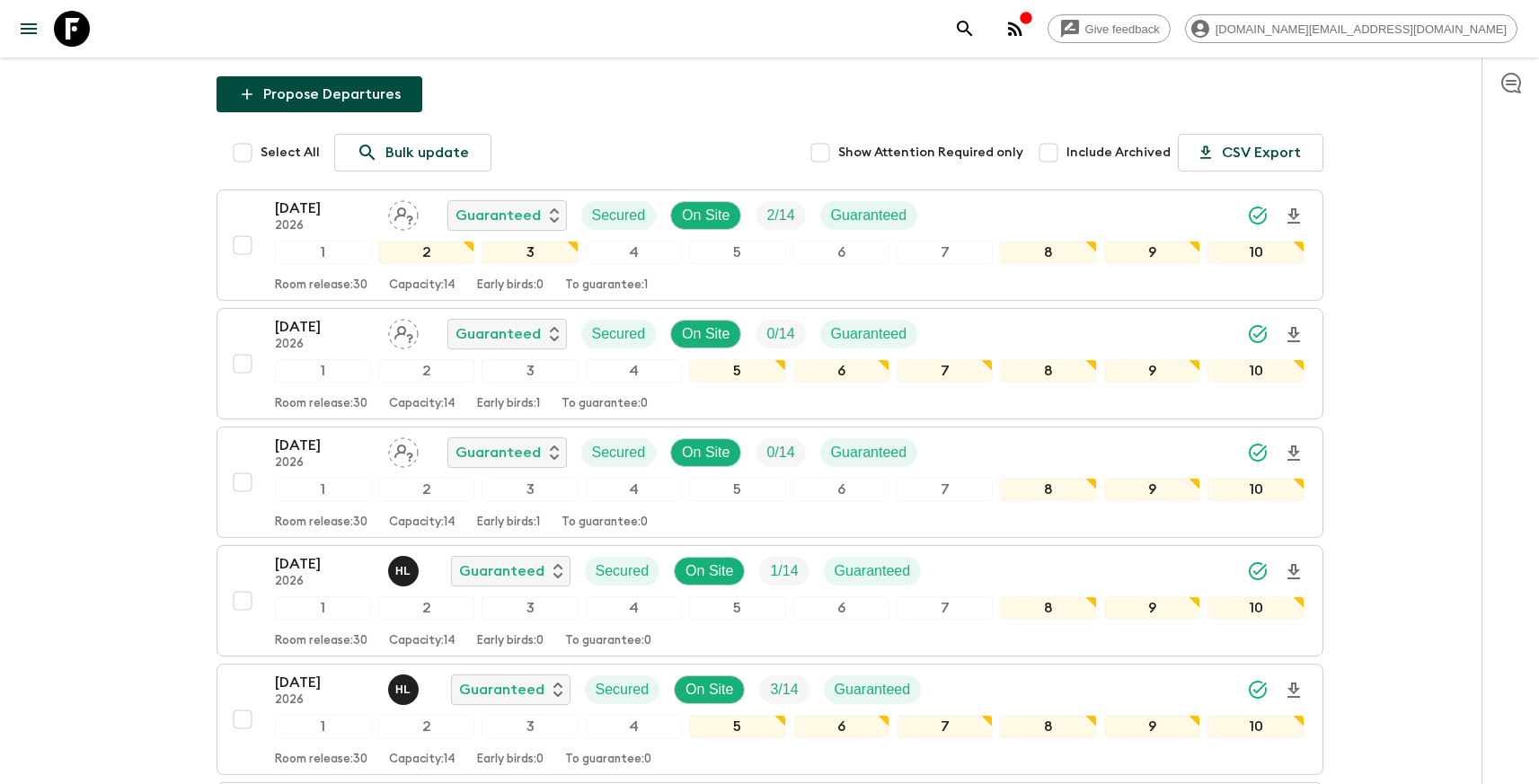
scroll to position [0, 0]
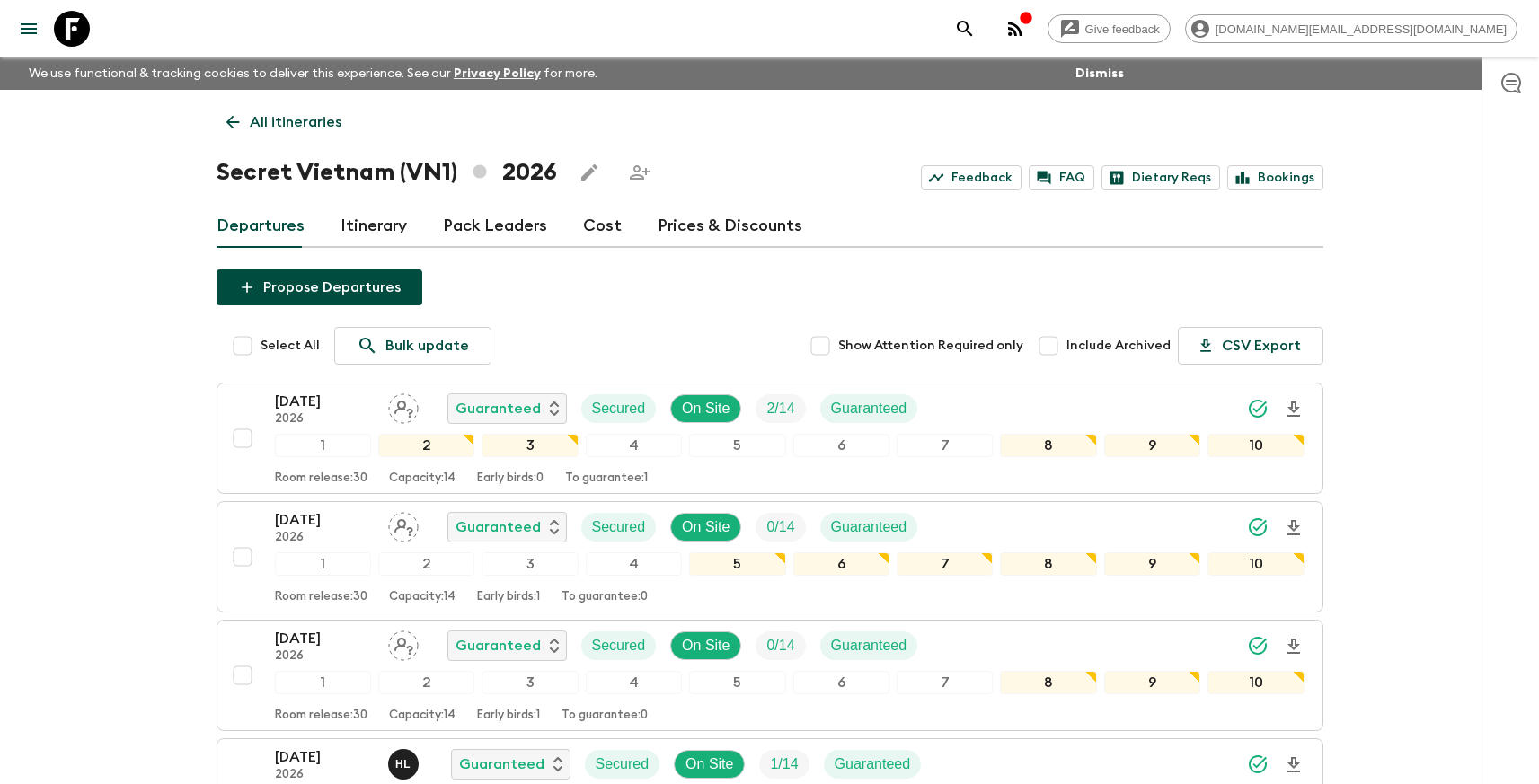
click at [295, 293] on button "Propose Departures" at bounding box center [319, 287] width 206 height 36
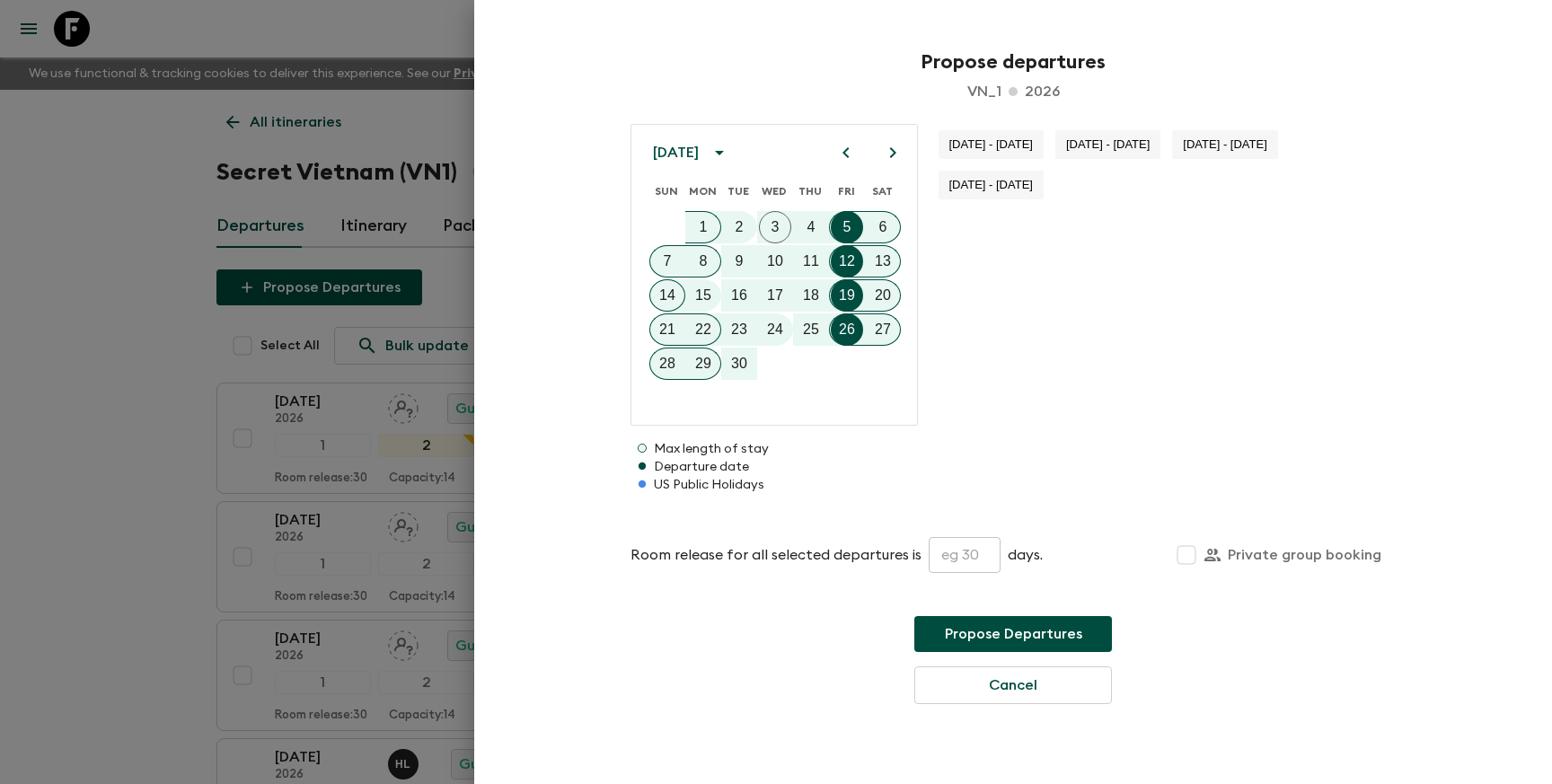
click at [889, 155] on icon "Next month" at bounding box center [893, 153] width 22 height 22
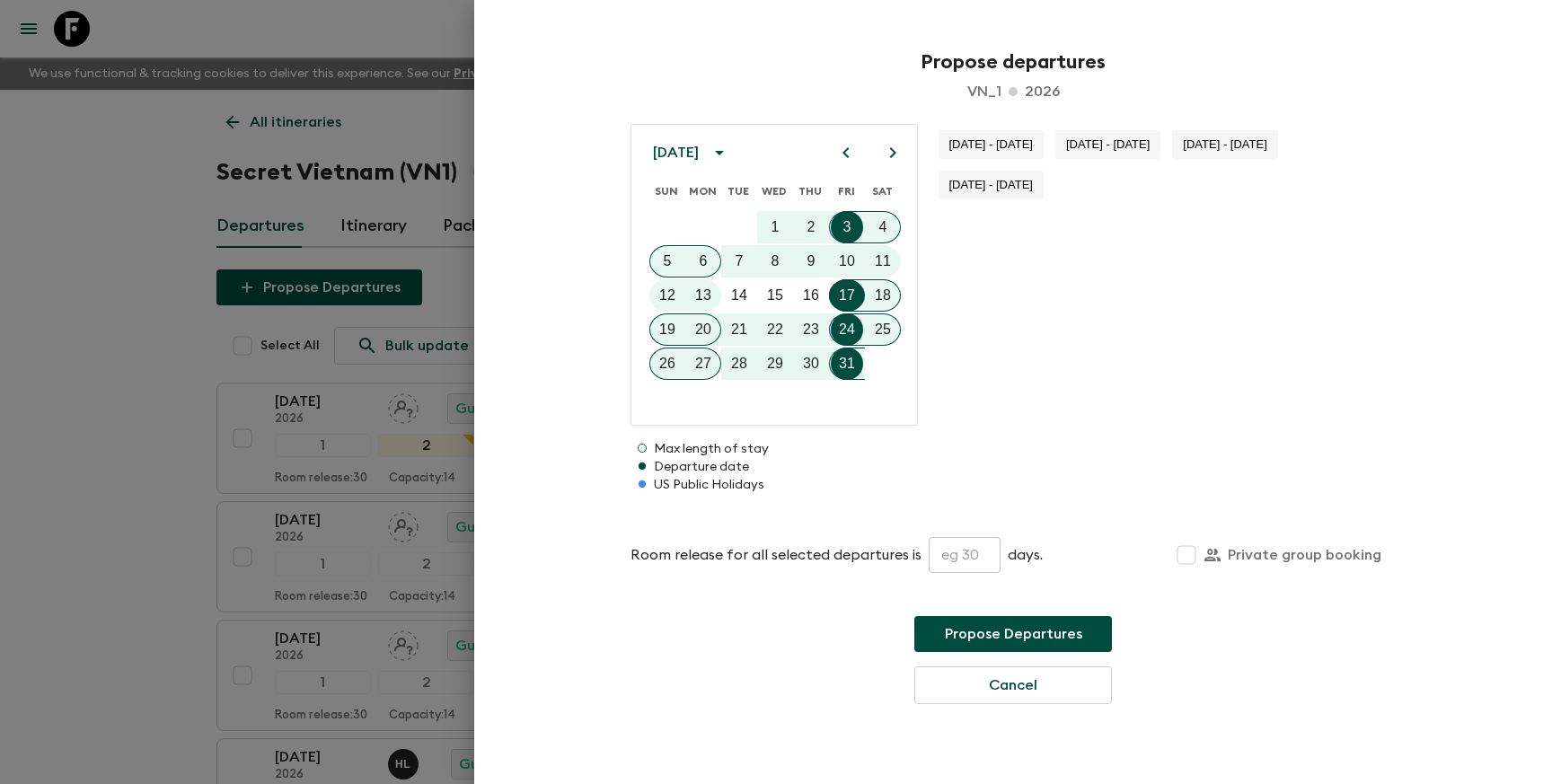
click at [889, 155] on icon "Next month" at bounding box center [893, 153] width 22 height 22
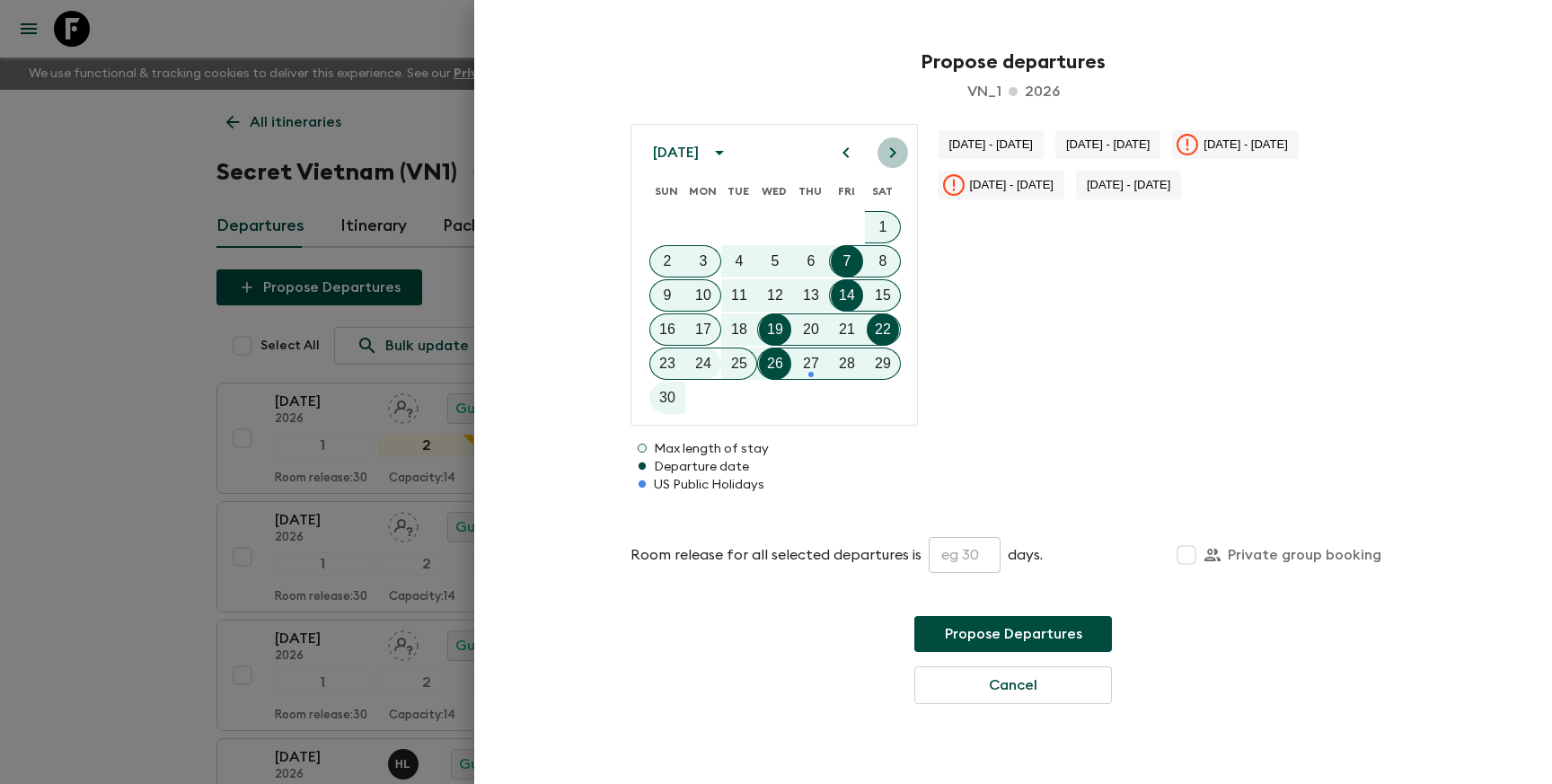
click at [889, 155] on icon "Next month" at bounding box center [893, 153] width 22 height 22
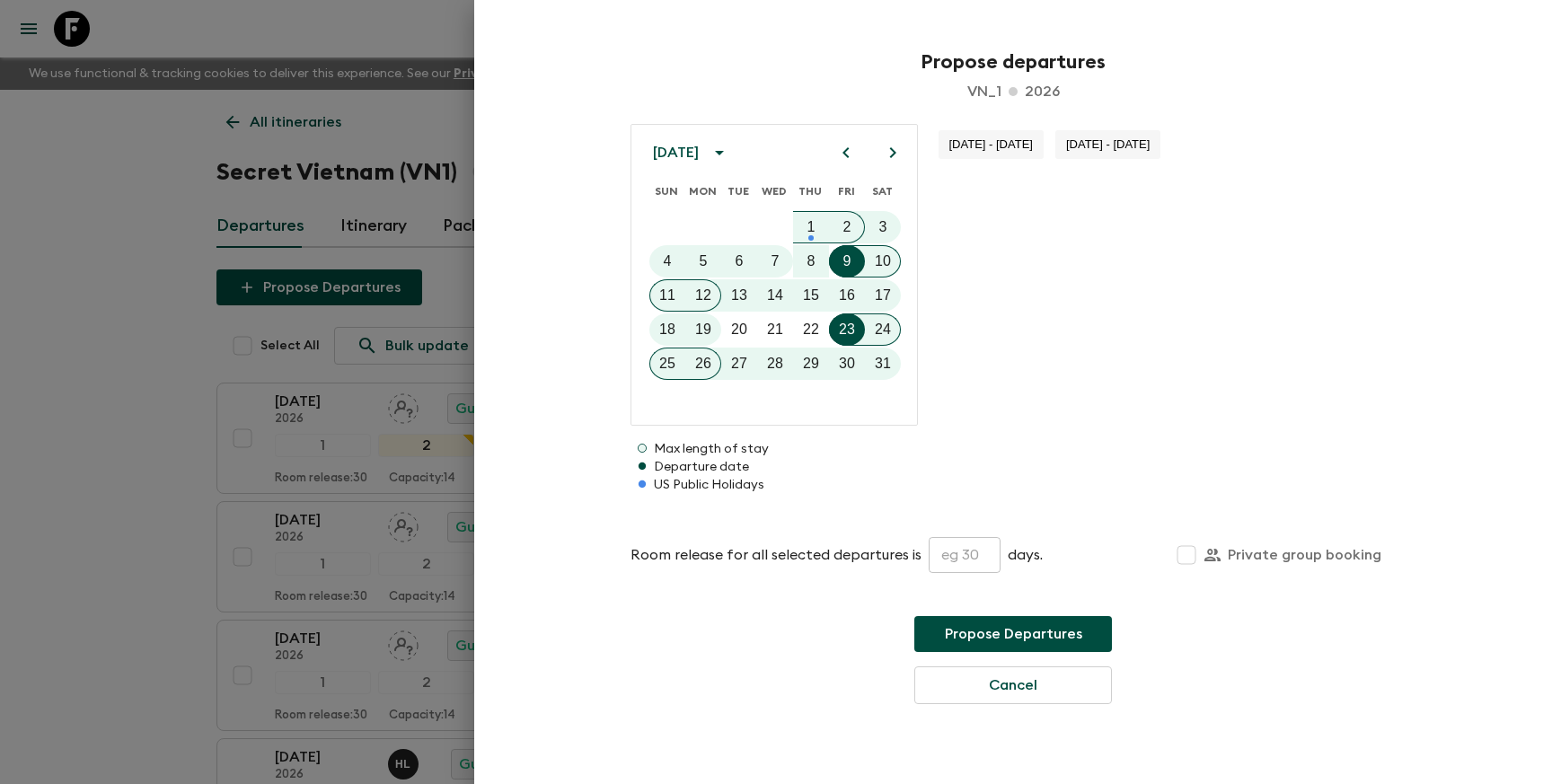
click at [889, 155] on icon "Next month" at bounding box center [893, 153] width 22 height 22
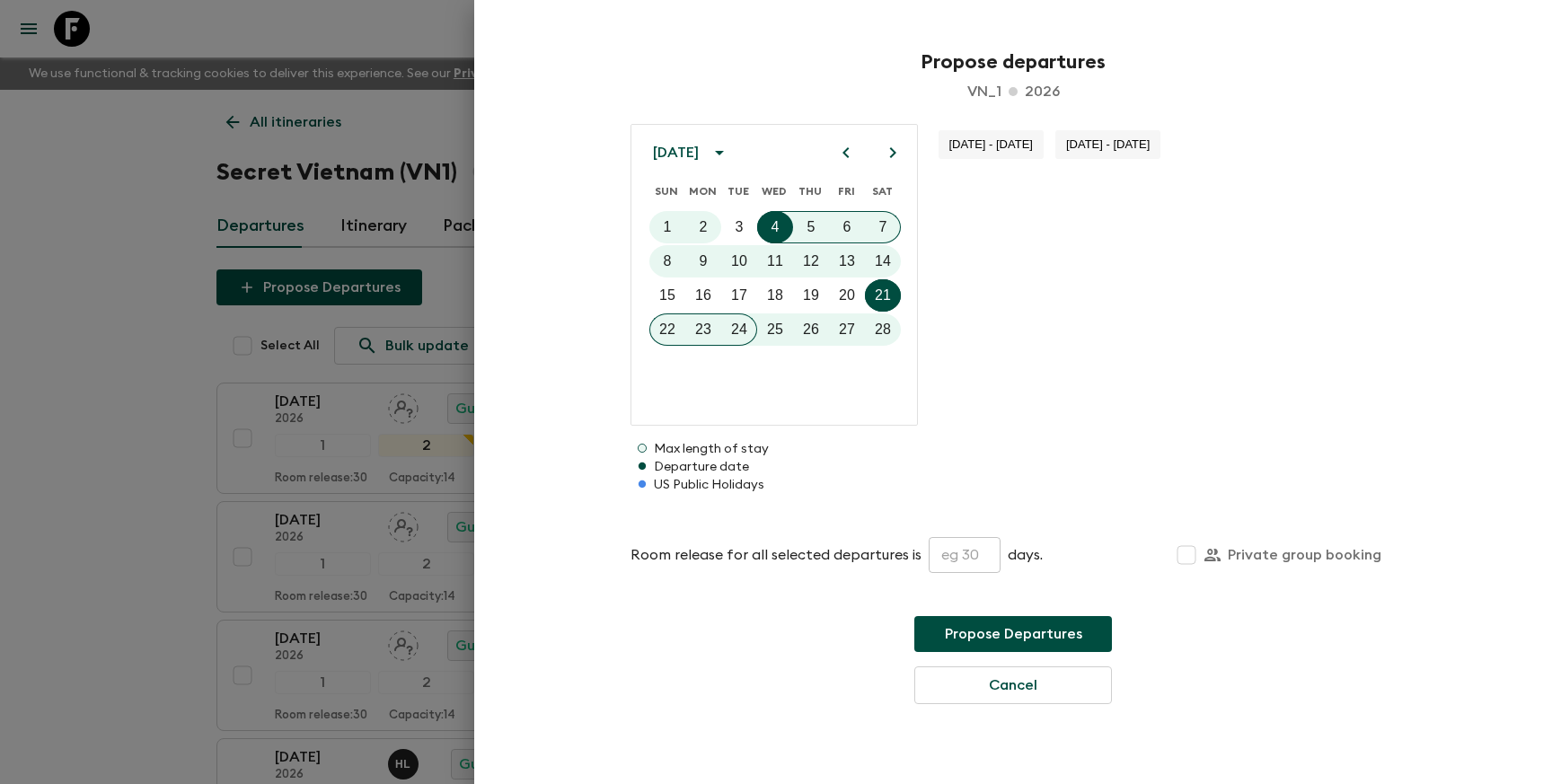
click at [889, 155] on icon "Next month" at bounding box center [893, 153] width 22 height 22
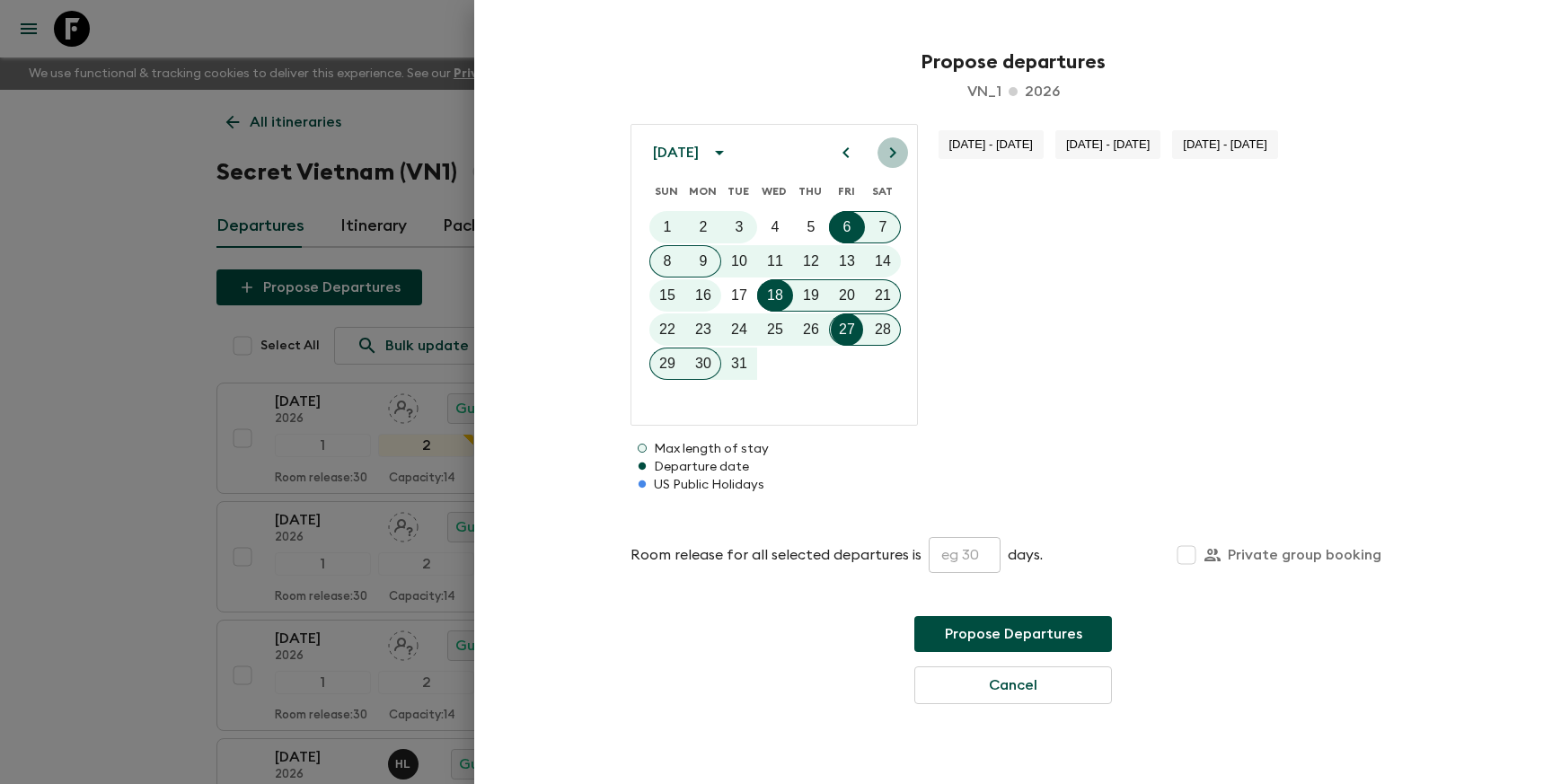
click at [889, 155] on icon "Next month" at bounding box center [893, 153] width 22 height 22
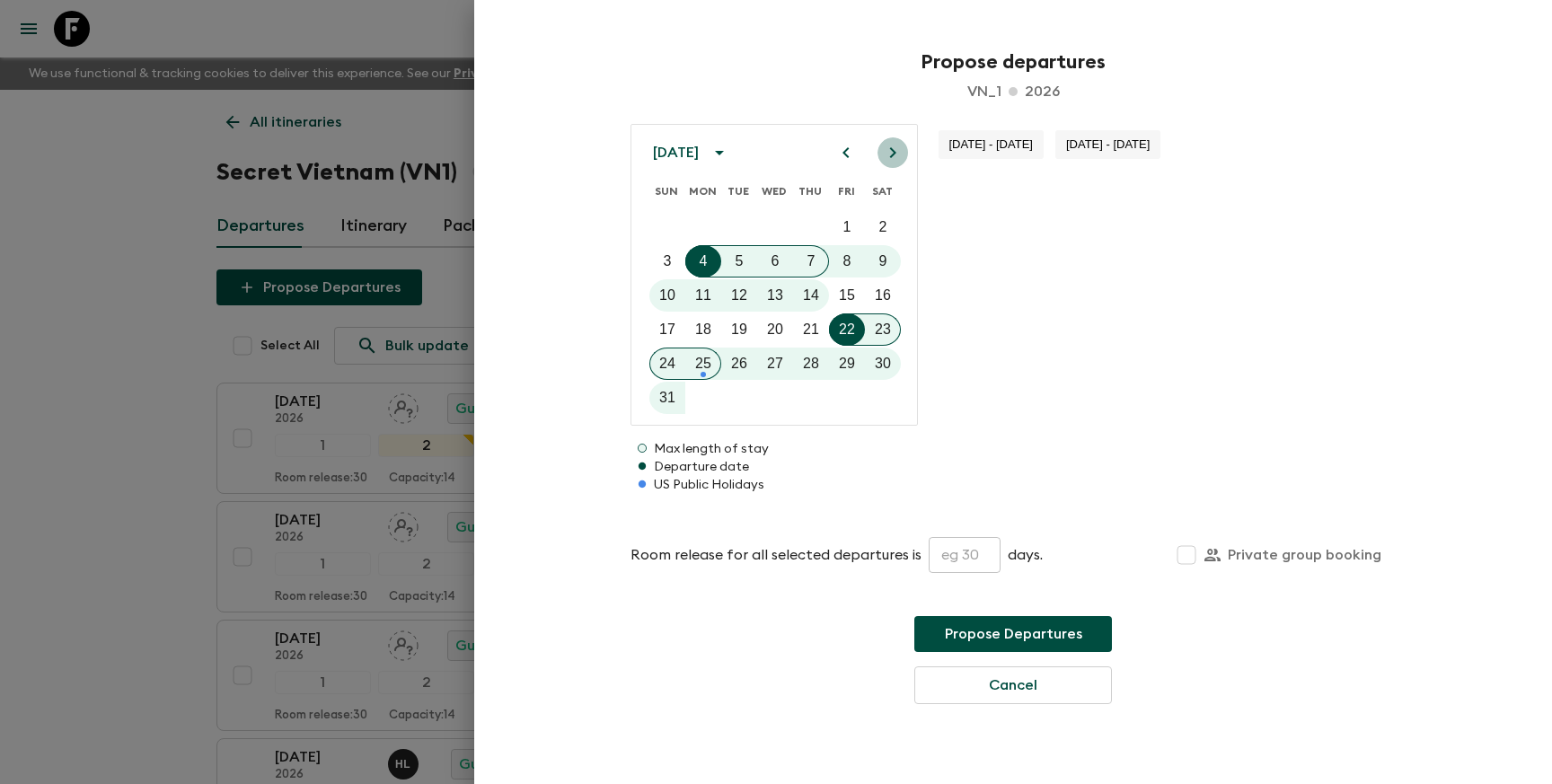
click at [889, 155] on icon "Next month" at bounding box center [893, 153] width 22 height 22
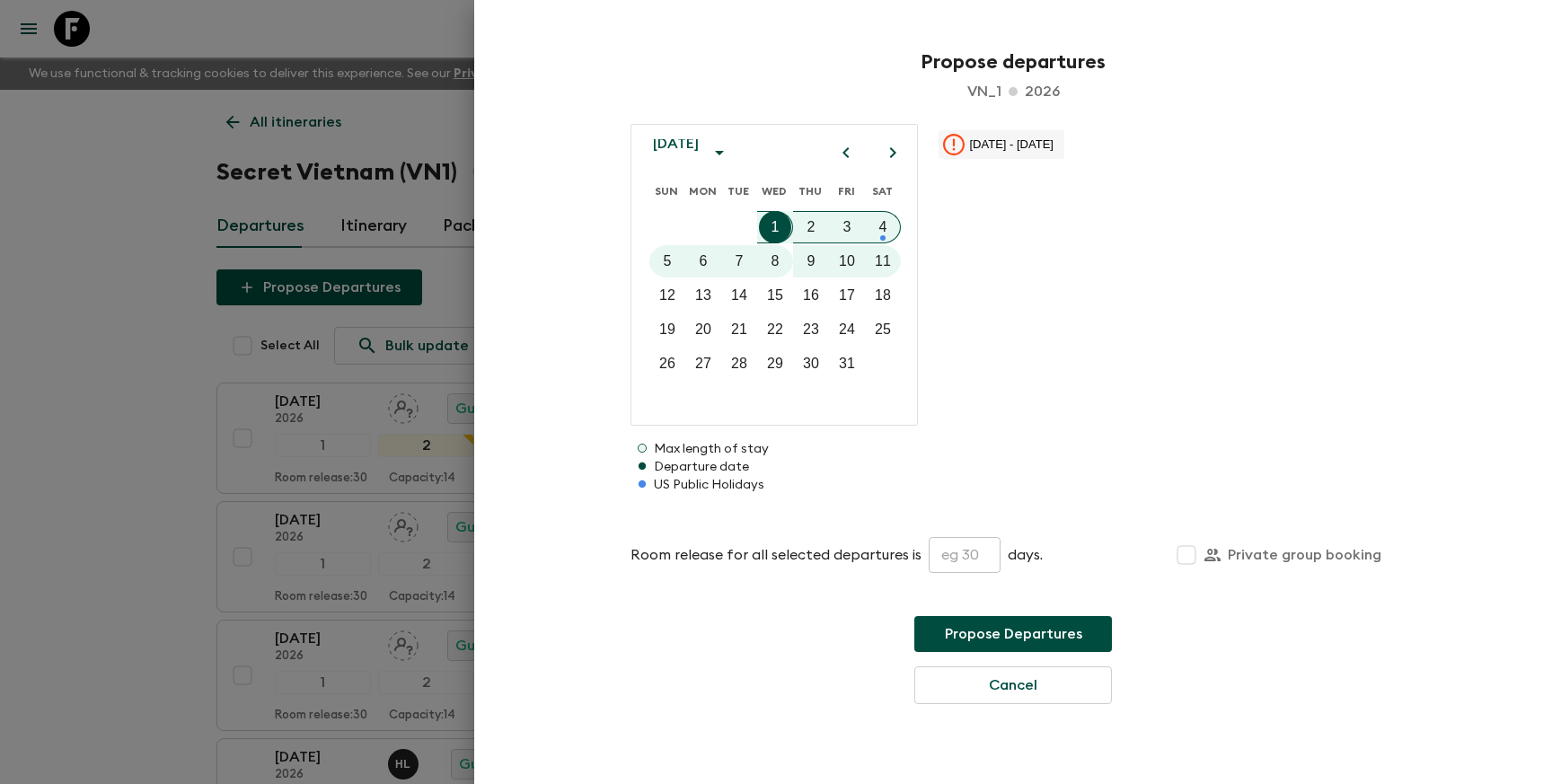
click at [889, 155] on icon "Next month" at bounding box center [893, 153] width 22 height 22
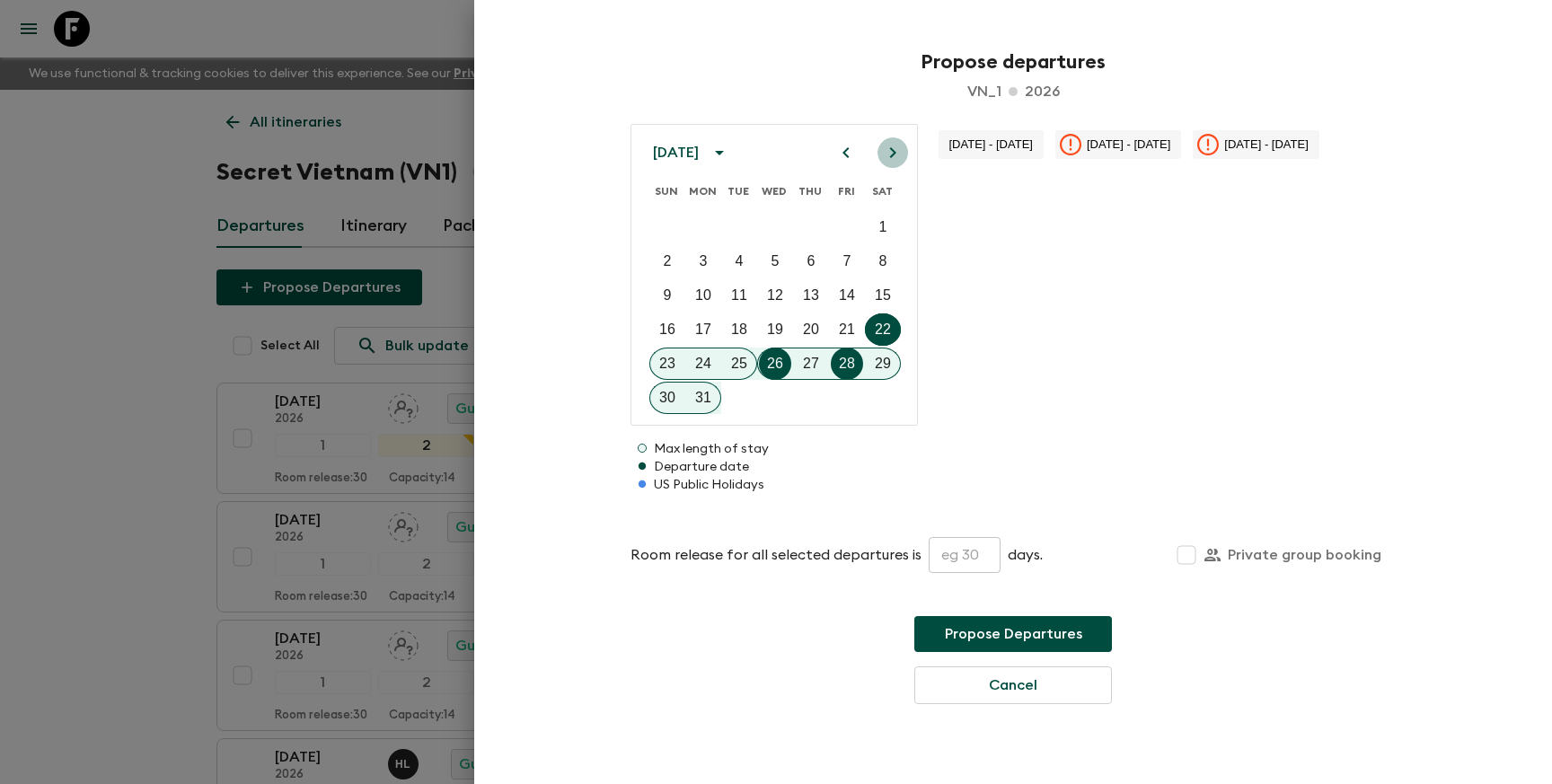
click at [889, 155] on icon "Next month" at bounding box center [893, 153] width 22 height 22
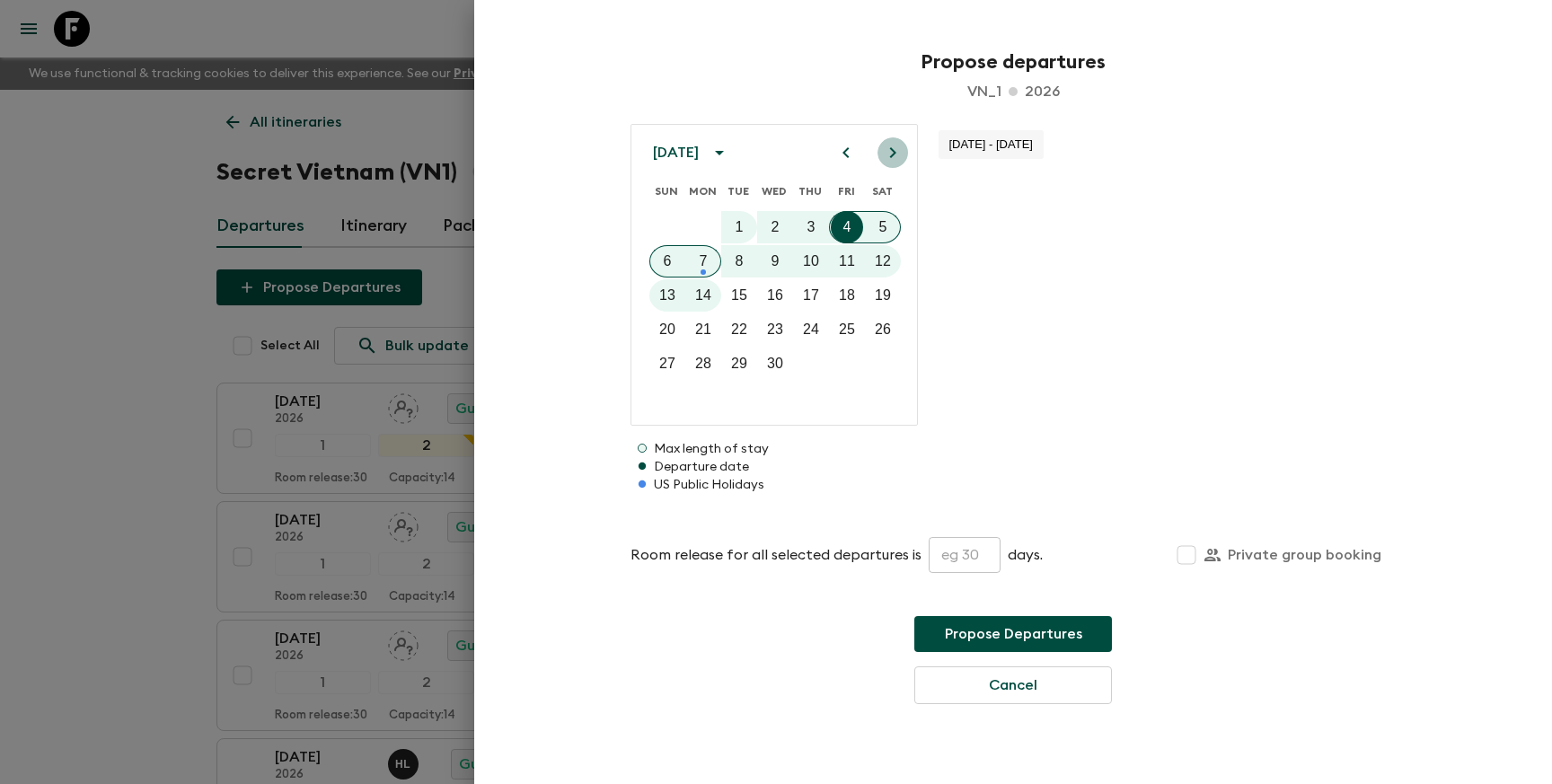
click at [889, 155] on icon "Next month" at bounding box center [893, 153] width 22 height 22
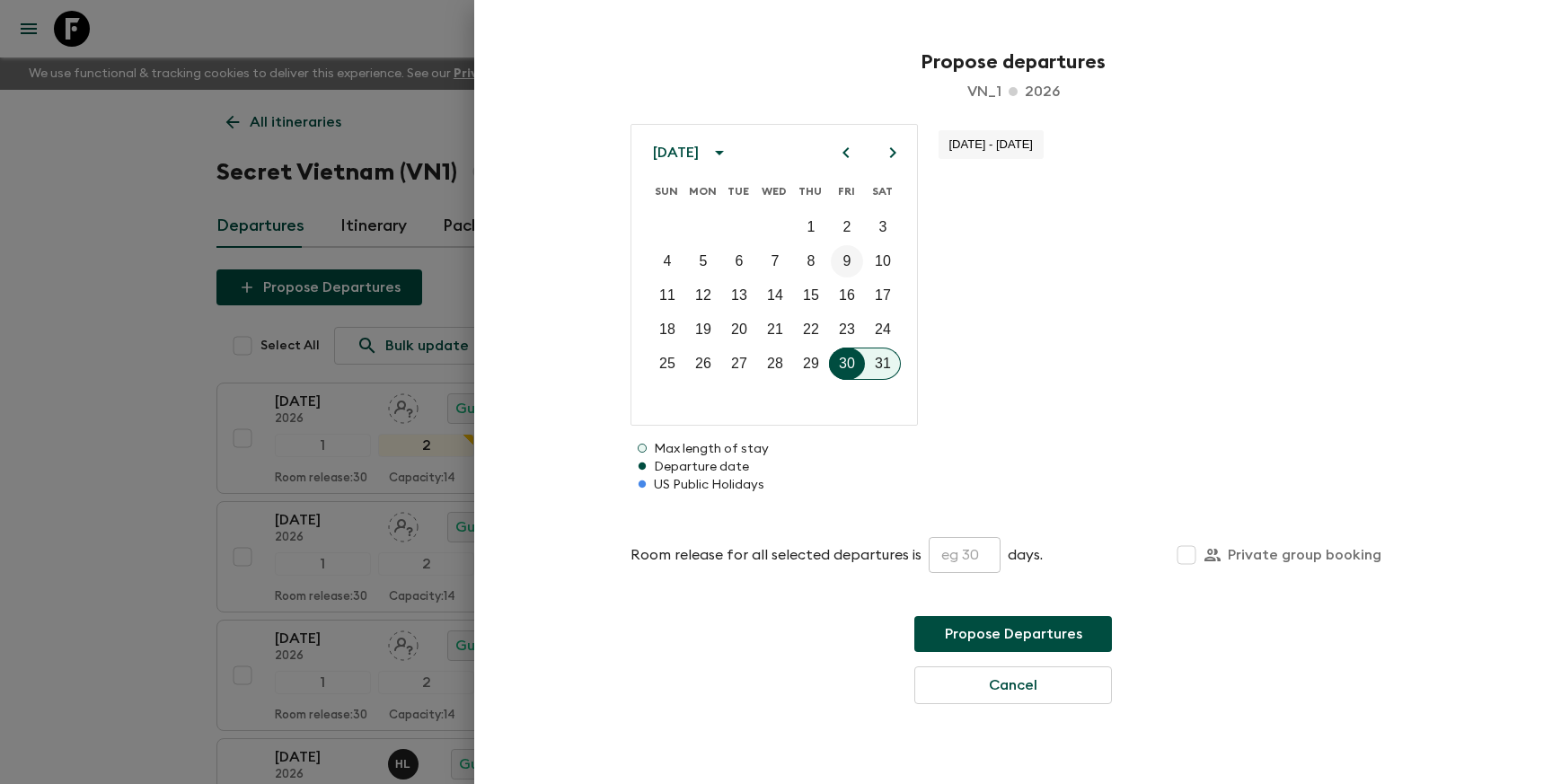
click at [855, 264] on button "9" at bounding box center [847, 261] width 33 height 33
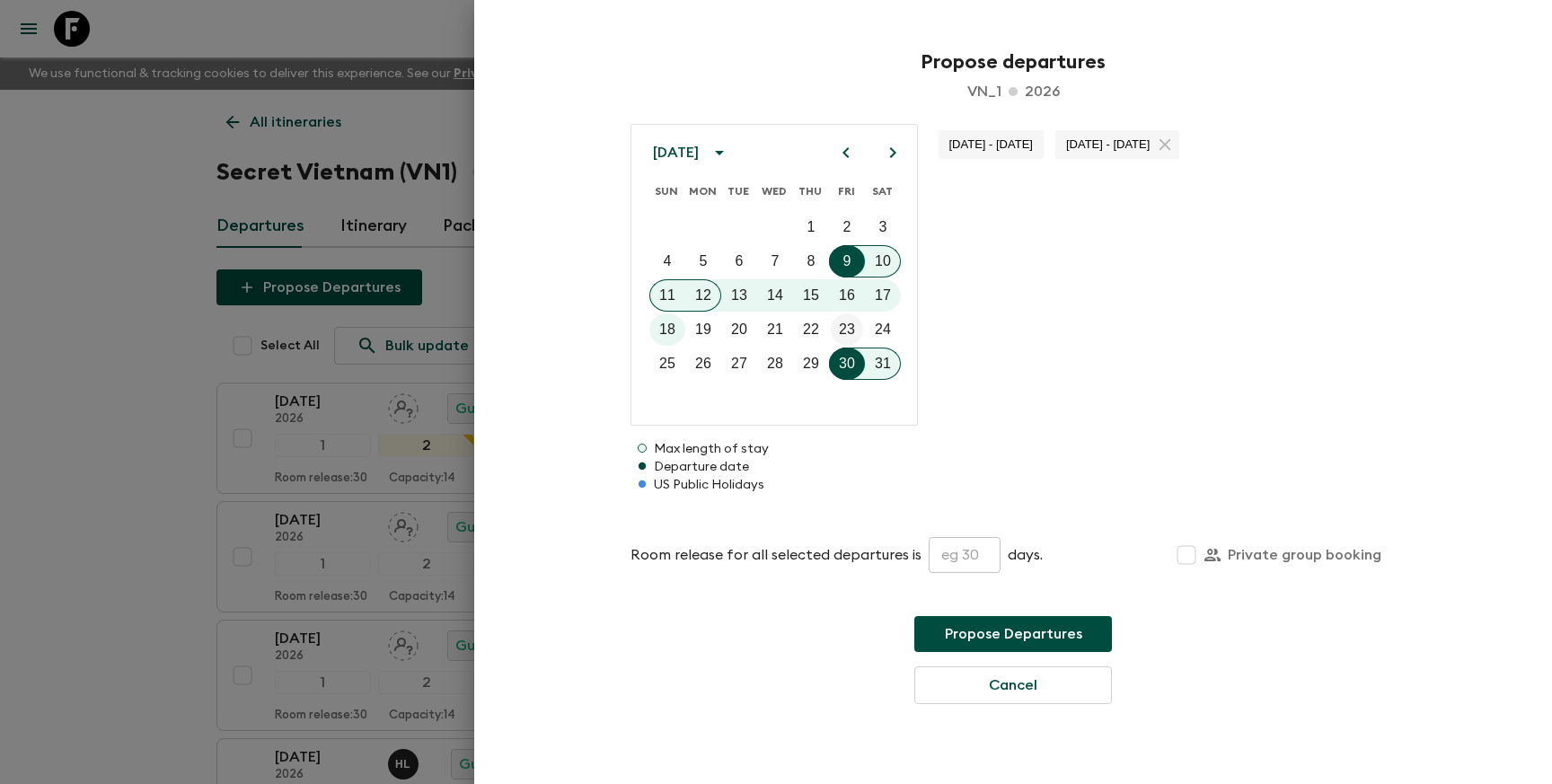
click at [850, 324] on p "23" at bounding box center [847, 330] width 16 height 22
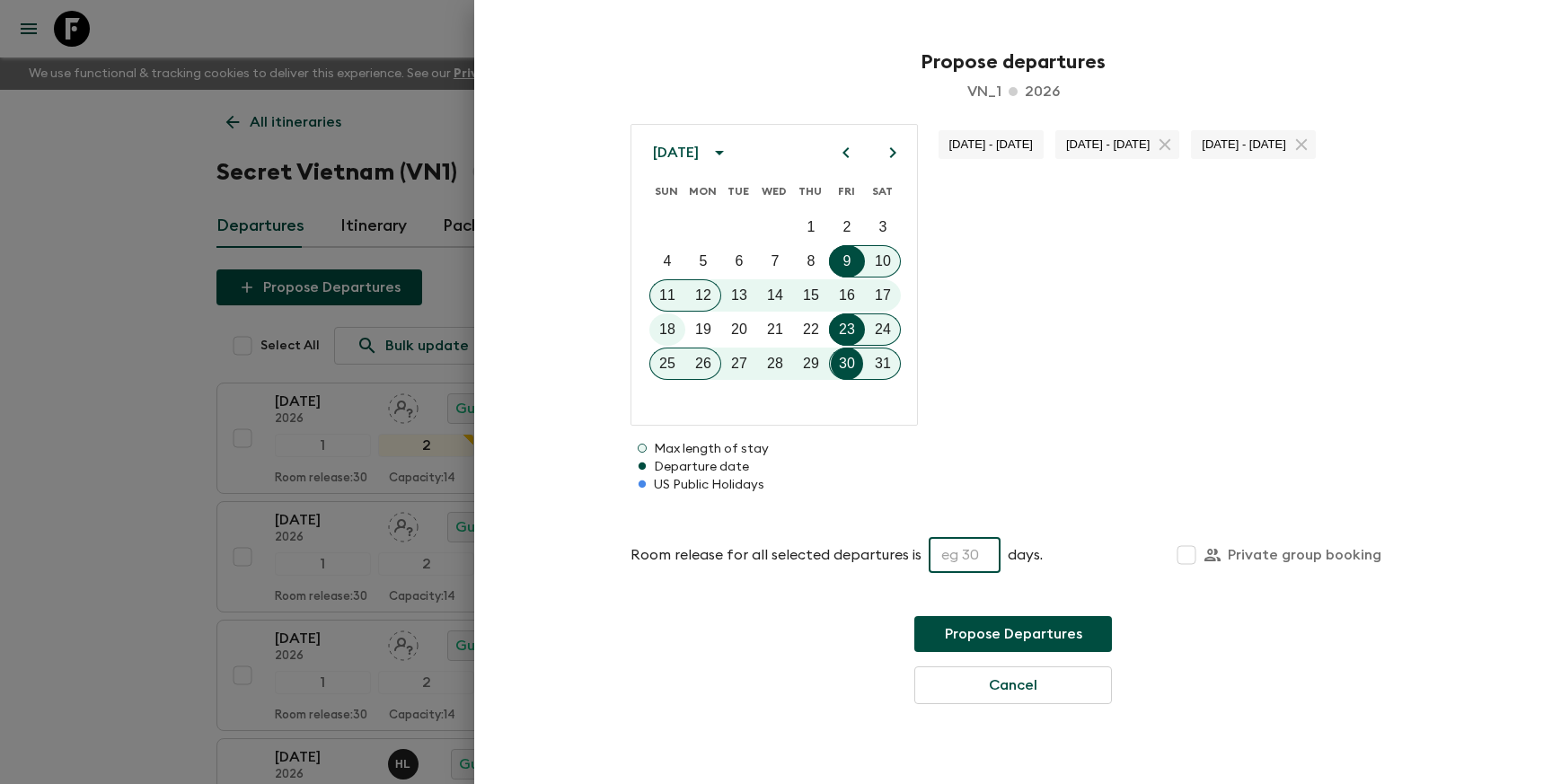
click at [970, 551] on input "text" at bounding box center [964, 554] width 72 height 36
type input "30"
click at [1015, 628] on button "Propose Departures" at bounding box center [1013, 634] width 198 height 36
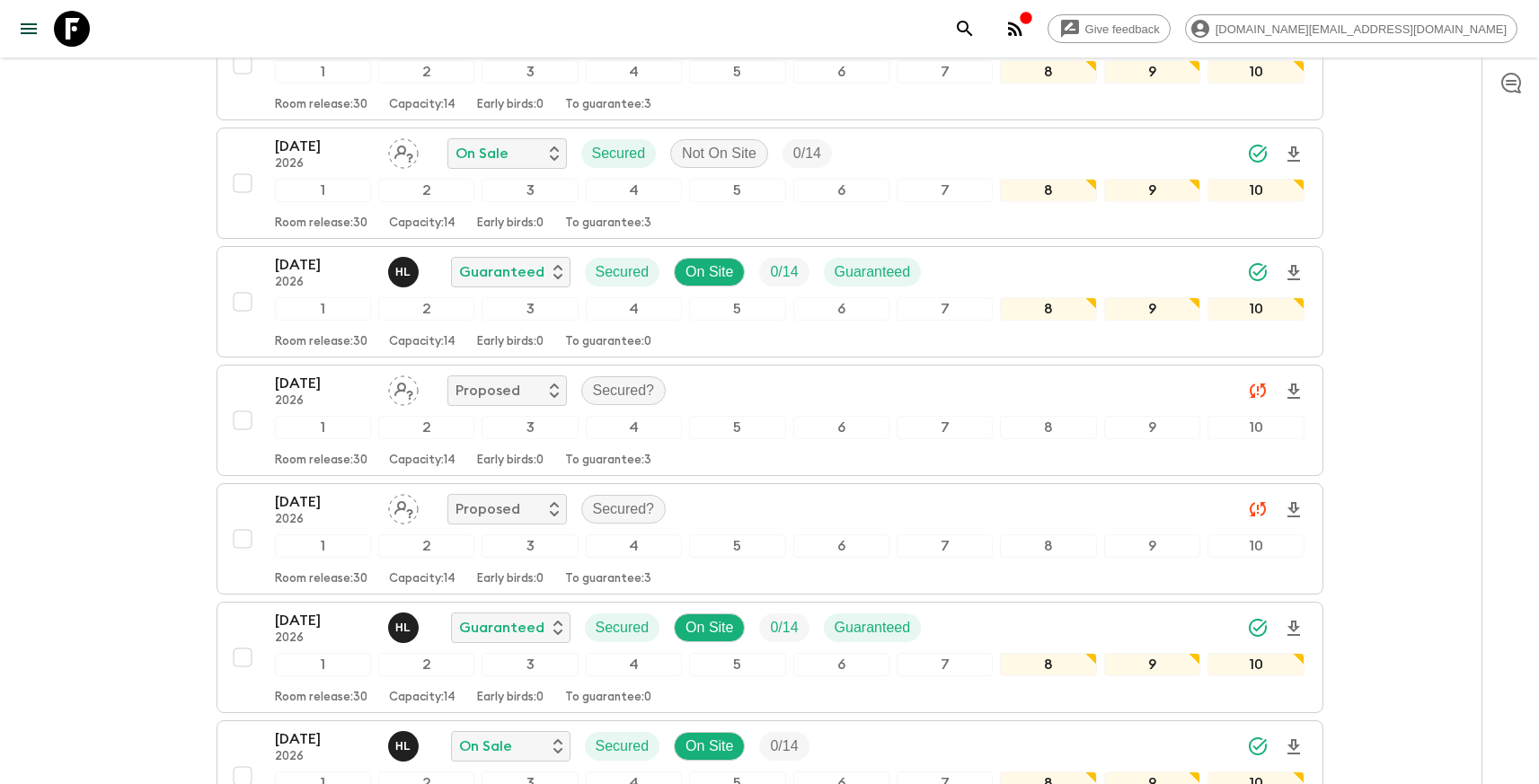
scroll to position [2272, 0]
